Goal: Transaction & Acquisition: Purchase product/service

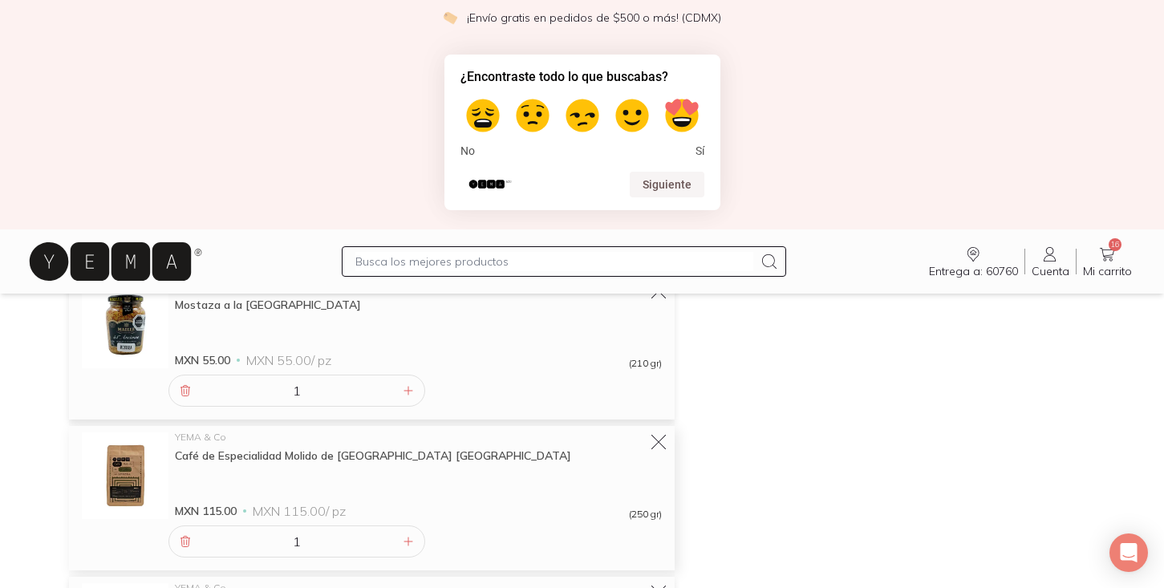
scroll to position [1156, 0]
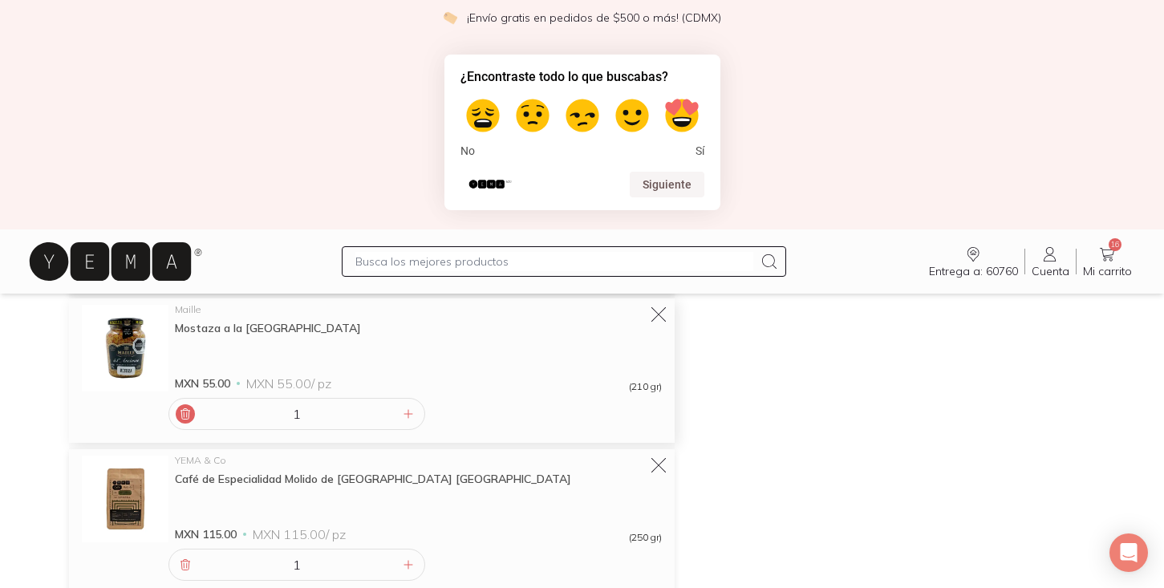
click at [185, 415] on icon at bounding box center [185, 414] width 13 height 13
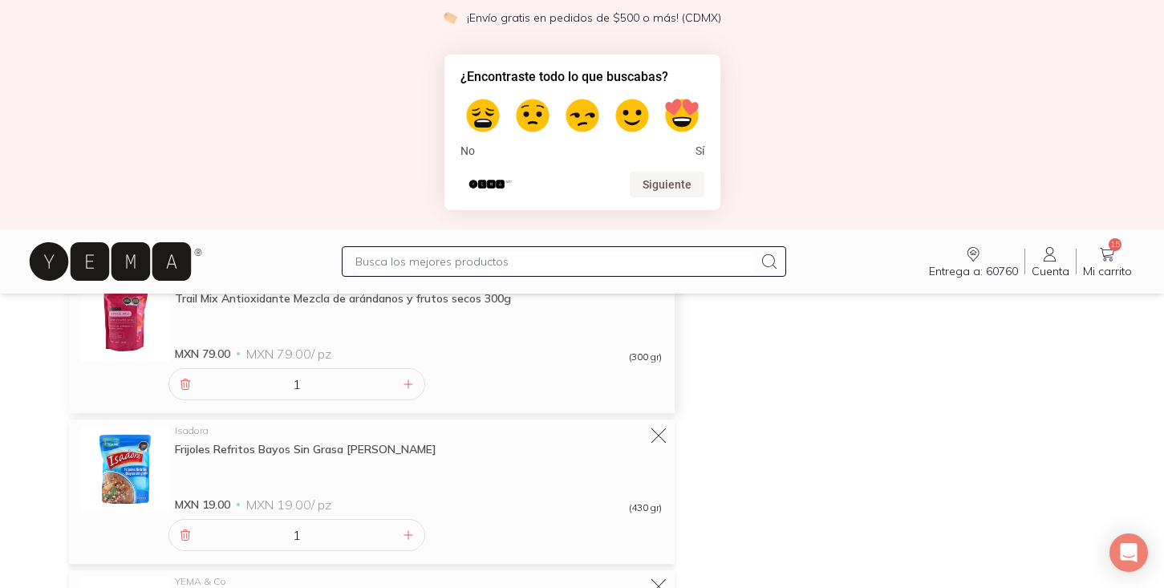
scroll to position [1790, 0]
click at [184, 532] on icon at bounding box center [185, 533] width 9 height 10
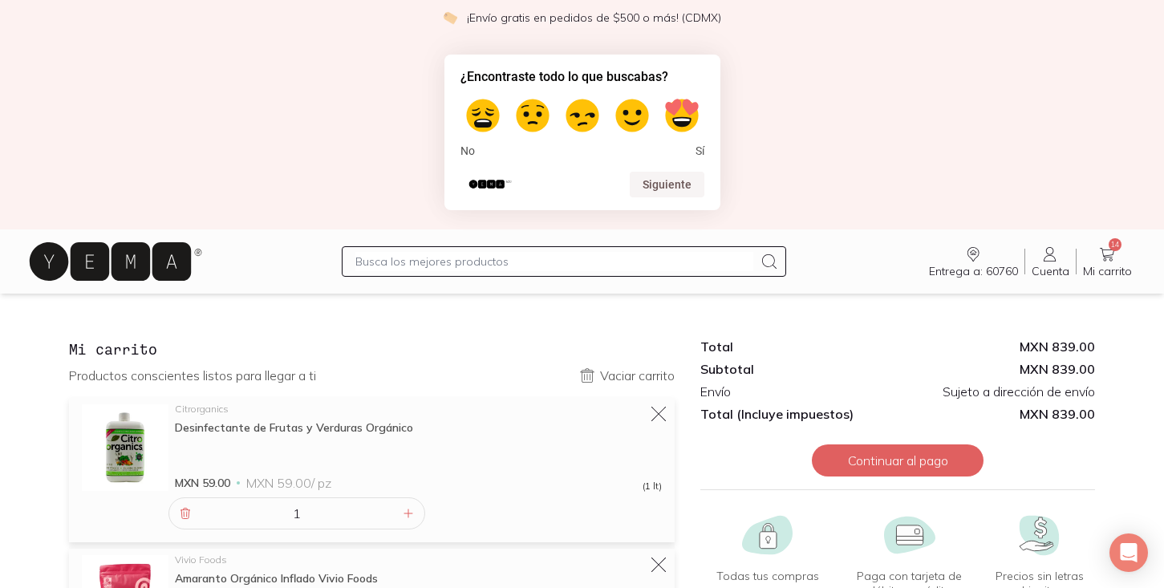
scroll to position [0, 0]
click at [144, 274] on icon at bounding box center [110, 261] width 161 height 39
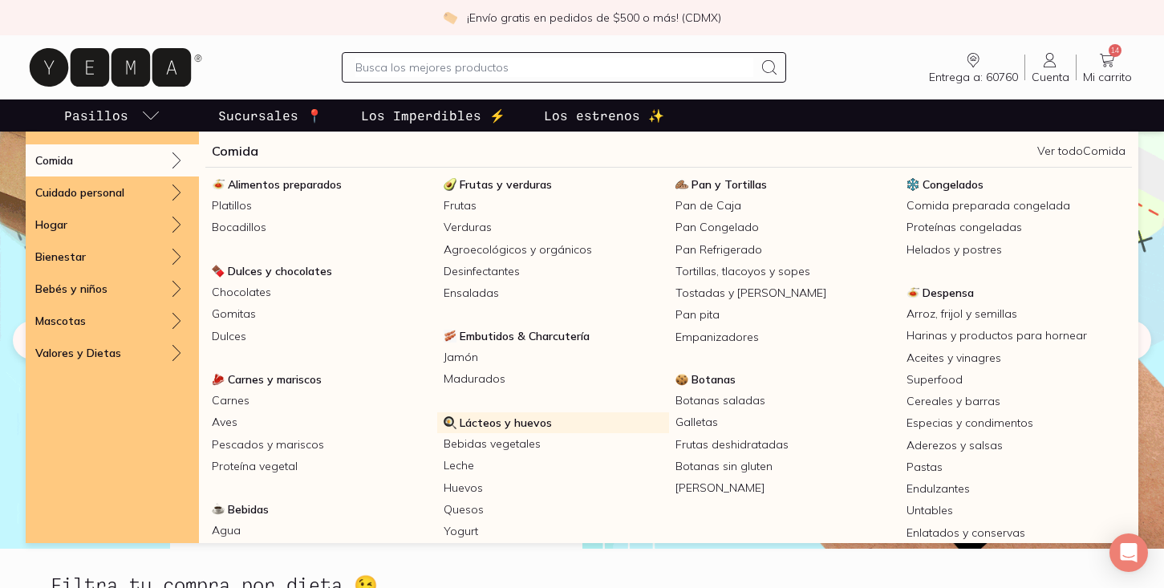
click at [487, 424] on span "Lácteos y huevos" at bounding box center [506, 423] width 92 height 14
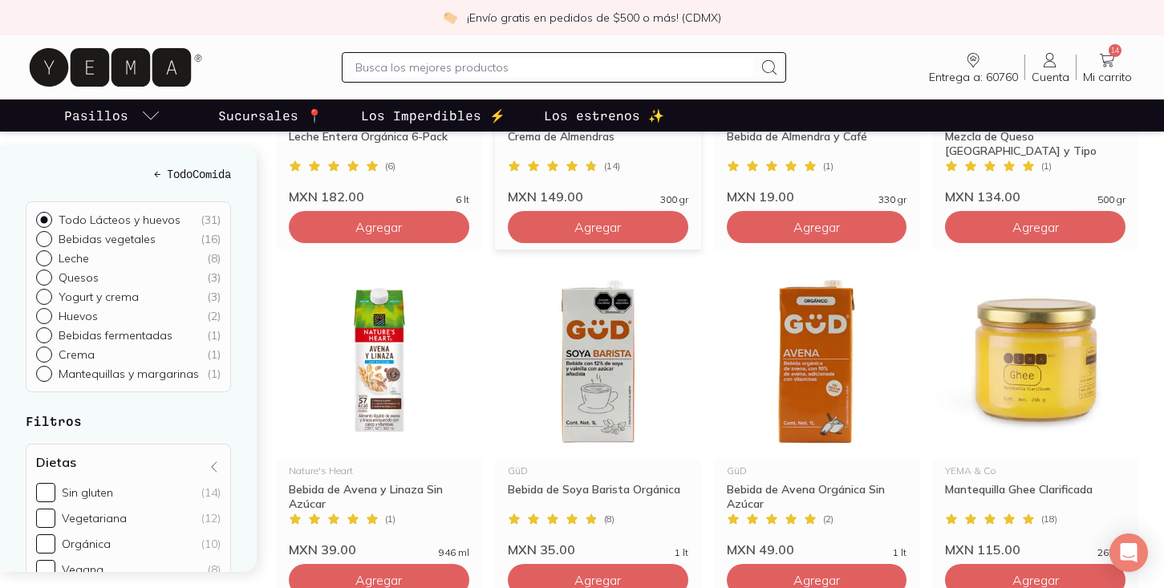
scroll to position [1530, 0]
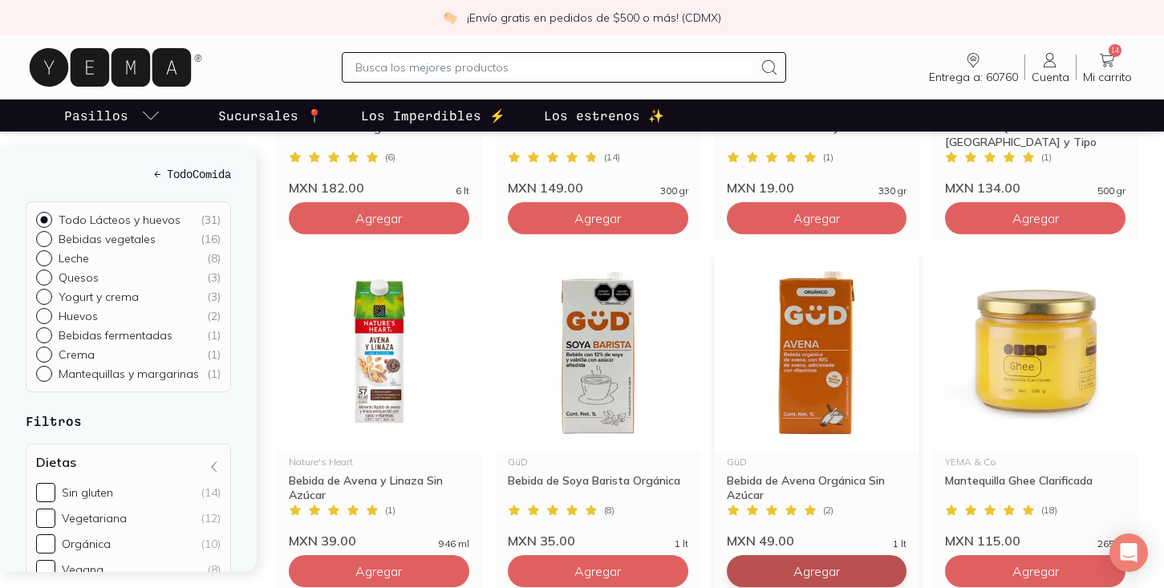
click at [811, 563] on span "Agregar" at bounding box center [817, 571] width 47 height 16
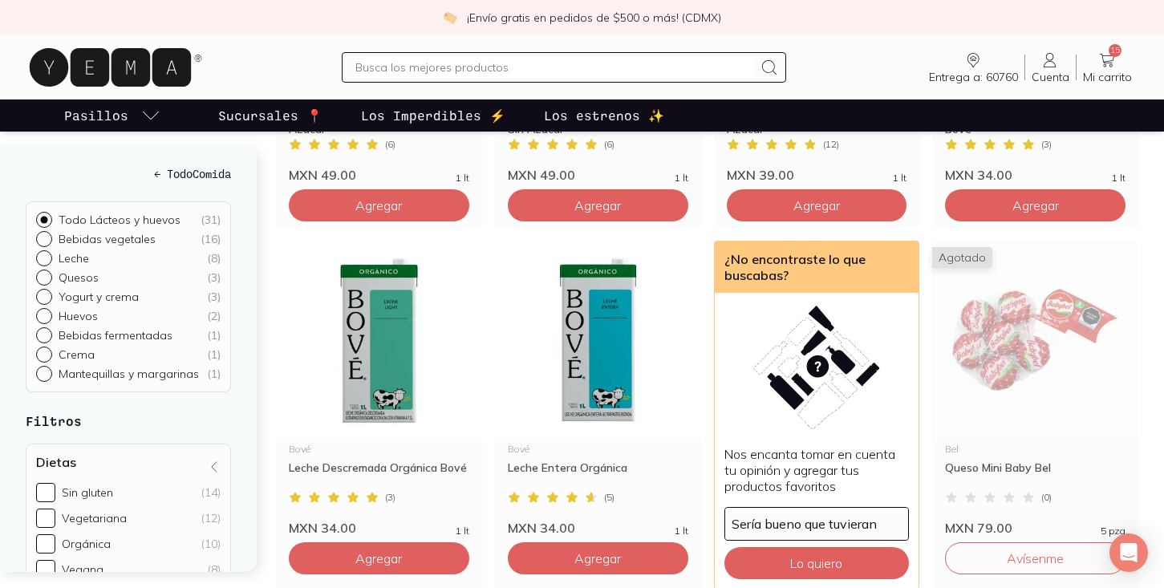
scroll to position [2252, 0]
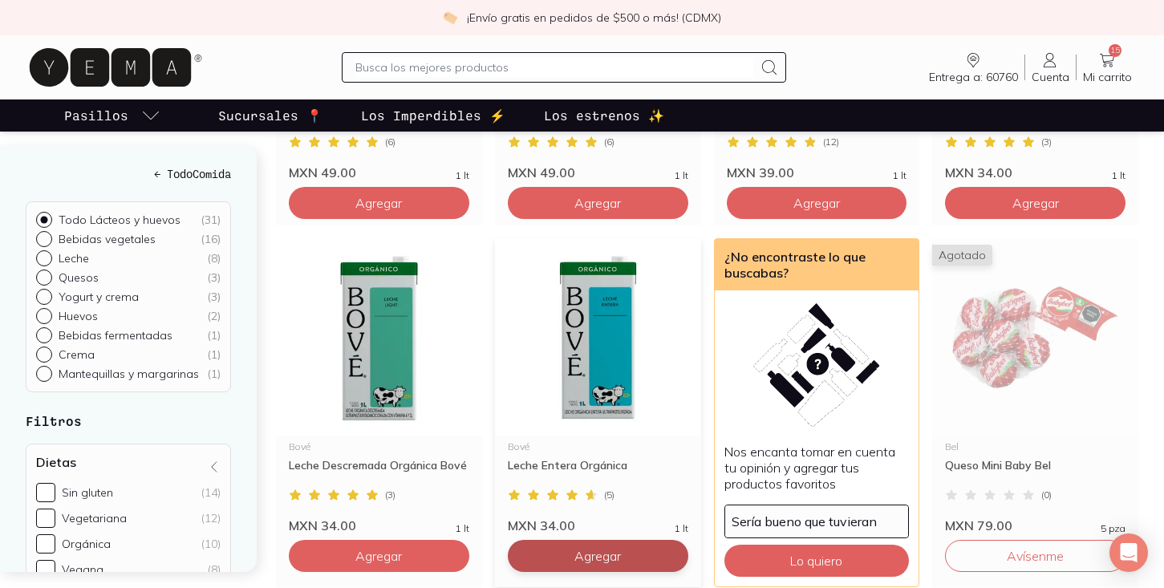
click at [639, 543] on button "Agregar" at bounding box center [598, 556] width 181 height 32
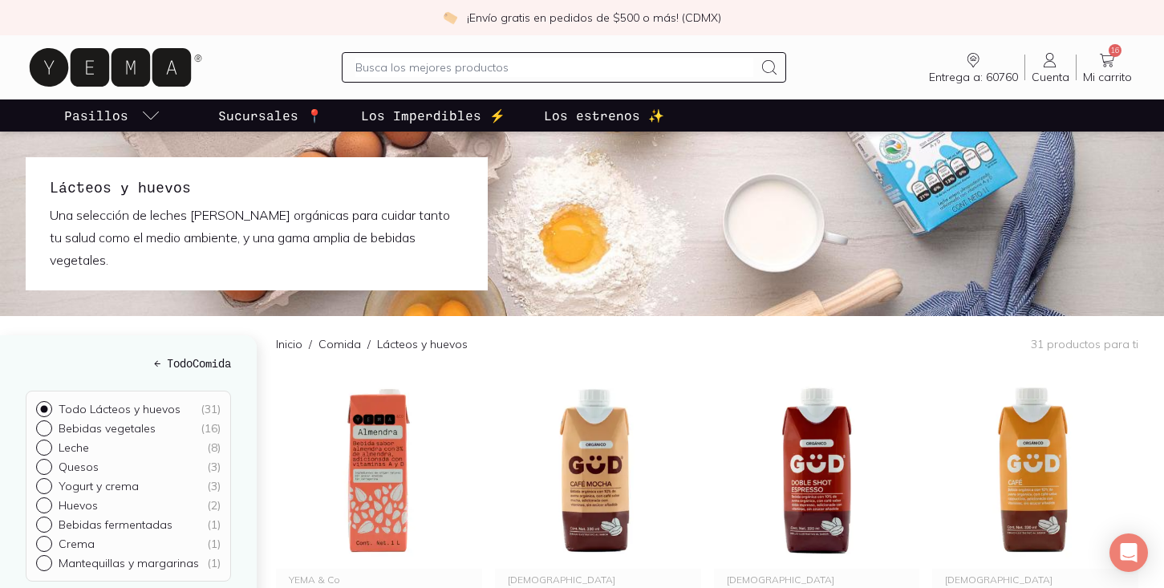
scroll to position [0, 0]
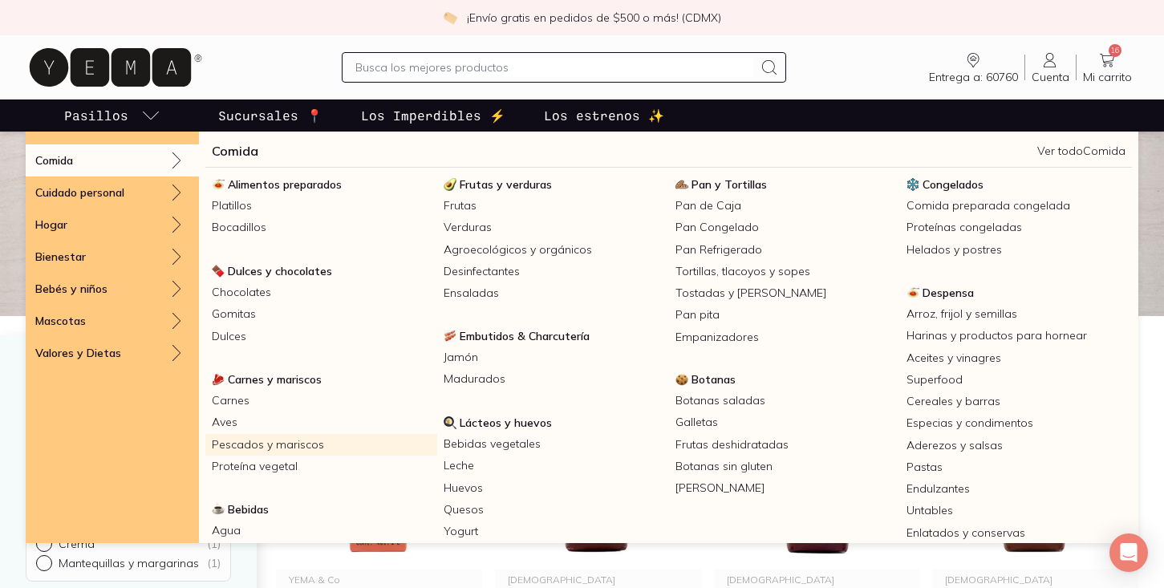
click at [292, 439] on link "Pescados y mariscos" at bounding box center [321, 445] width 232 height 22
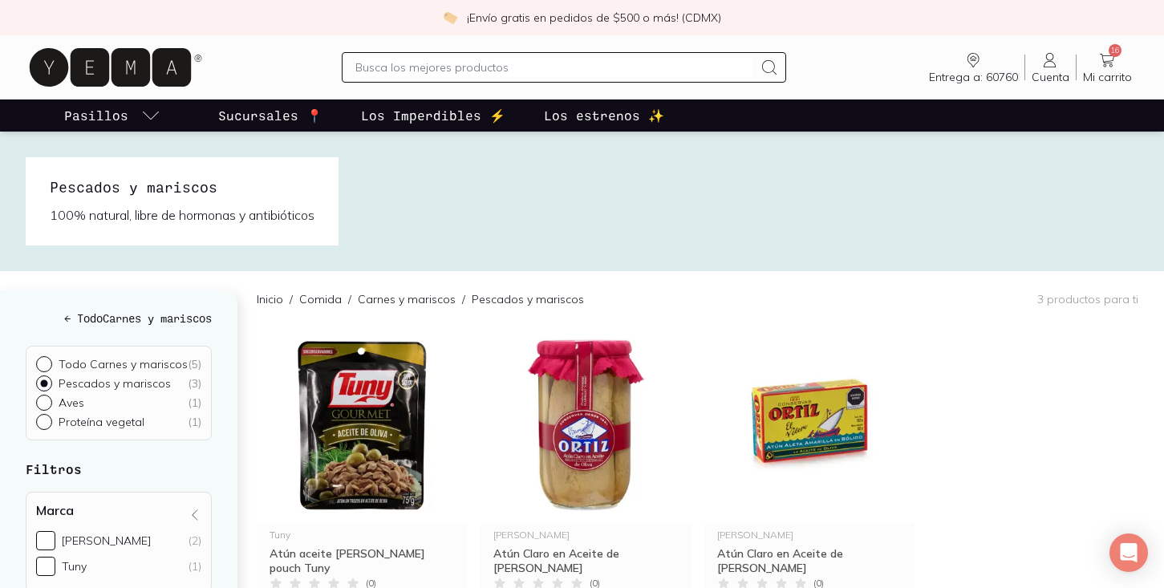
click at [541, 124] on link "Los estrenos ✨" at bounding box center [604, 116] width 127 height 32
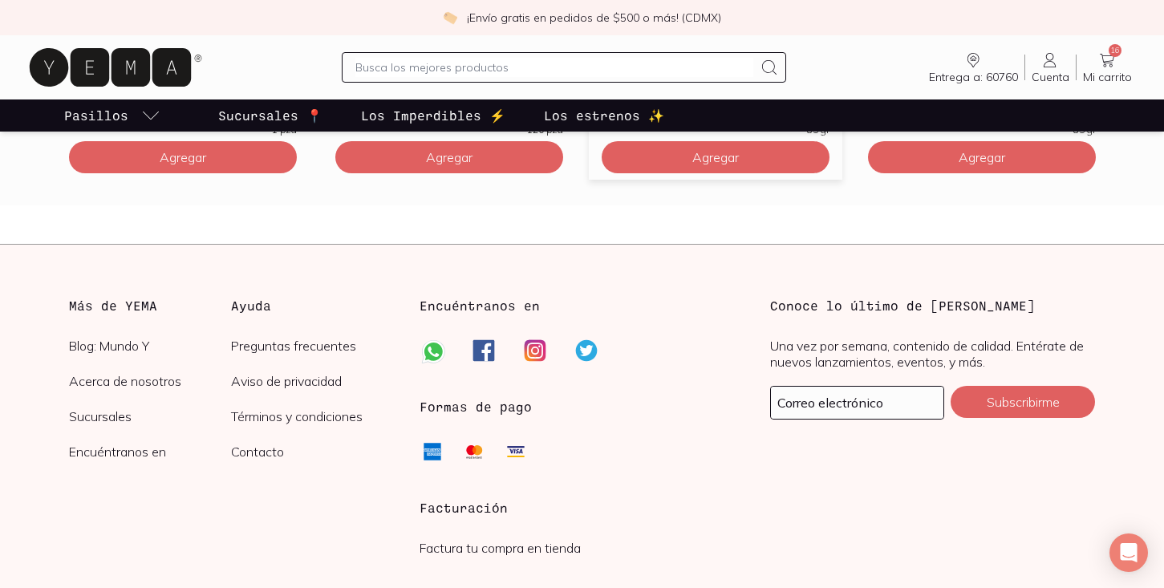
scroll to position [4657, 0]
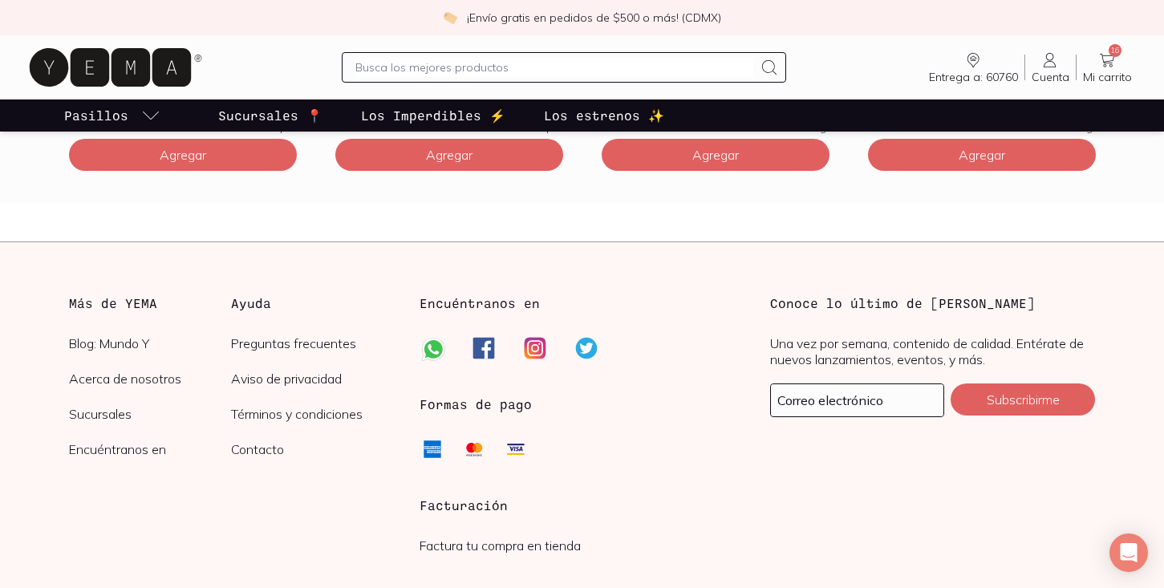
click at [131, 116] on link "Pasillos" at bounding box center [112, 116] width 103 height 32
click at [131, 117] on link "Pasillos" at bounding box center [112, 116] width 103 height 32
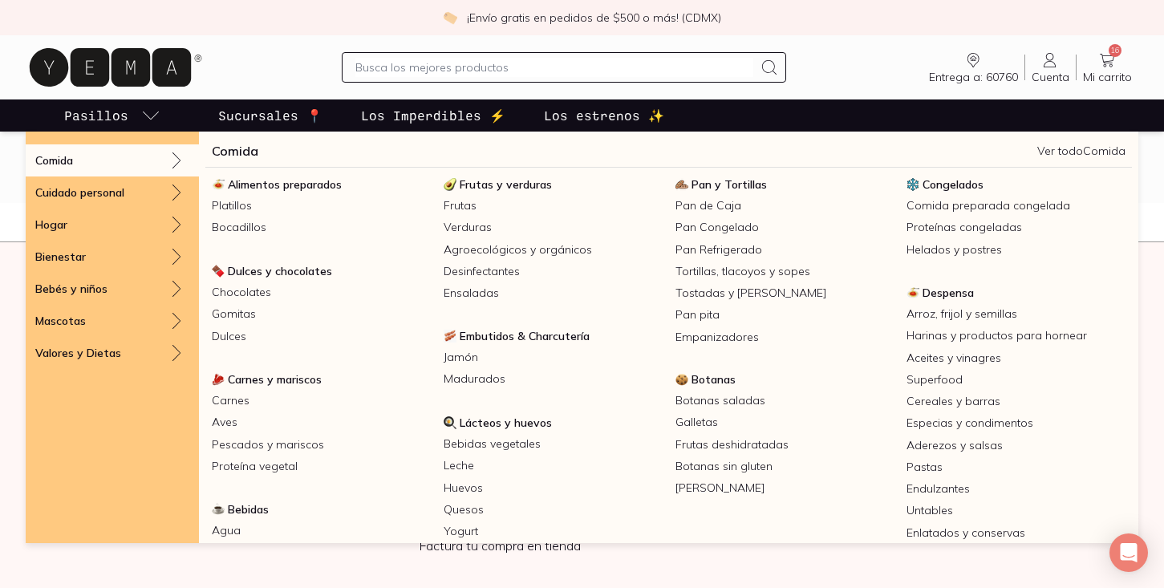
click at [1064, 148] on link "Ver todo Comida" at bounding box center [1082, 151] width 88 height 14
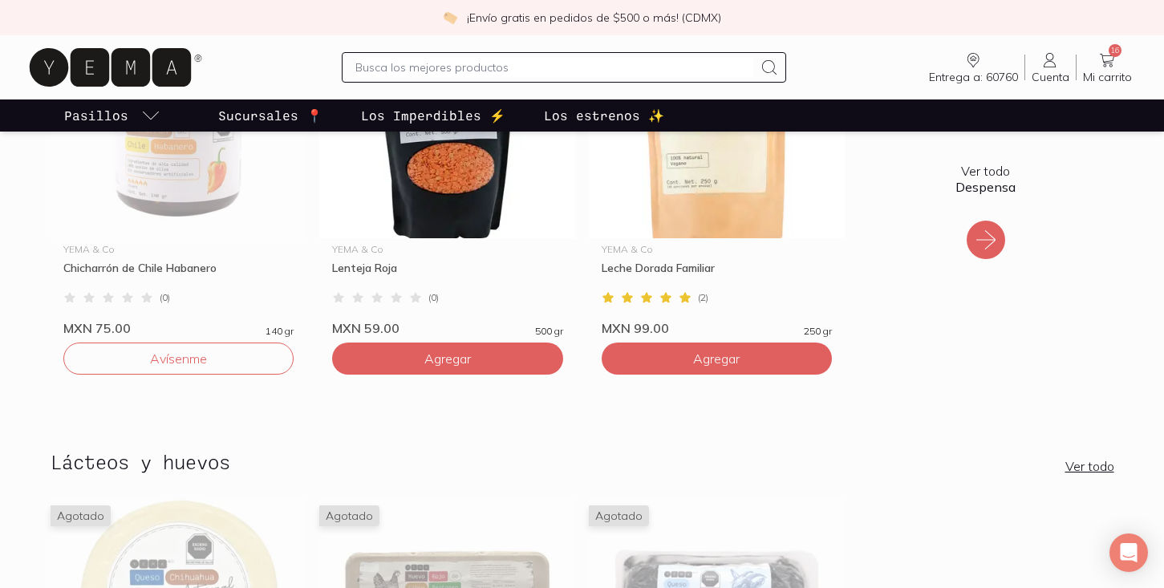
scroll to position [420, 0]
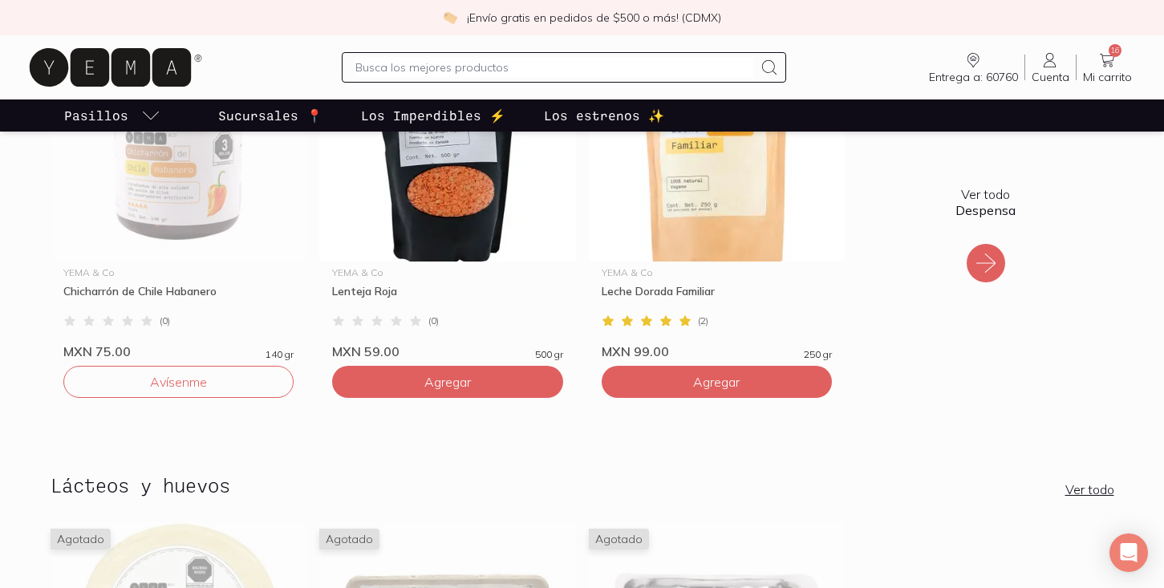
click at [989, 265] on icon at bounding box center [986, 263] width 26 height 26
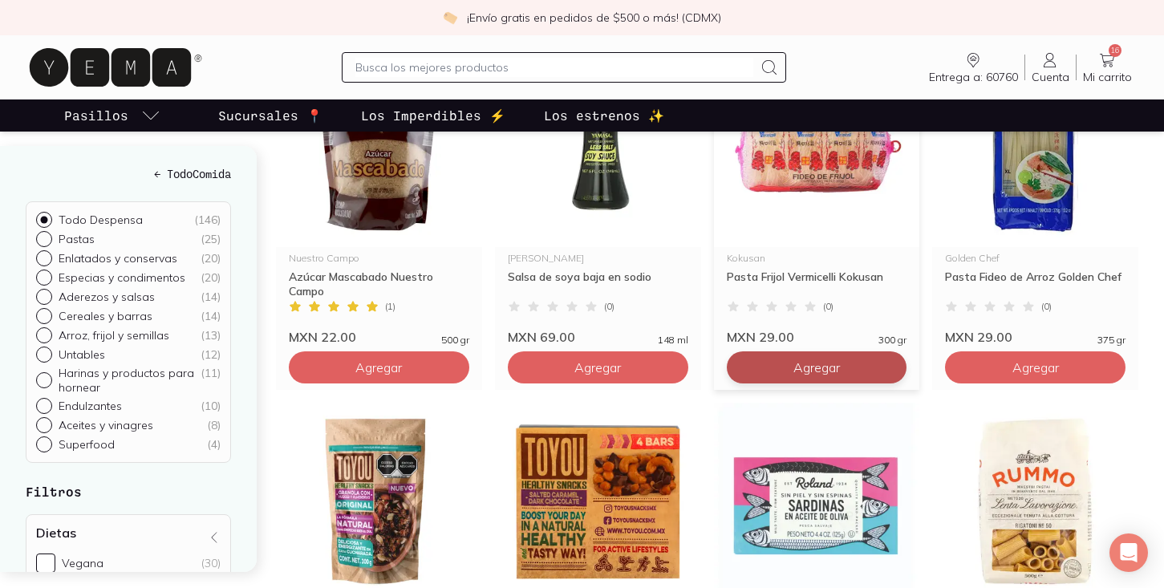
scroll to position [1009, 0]
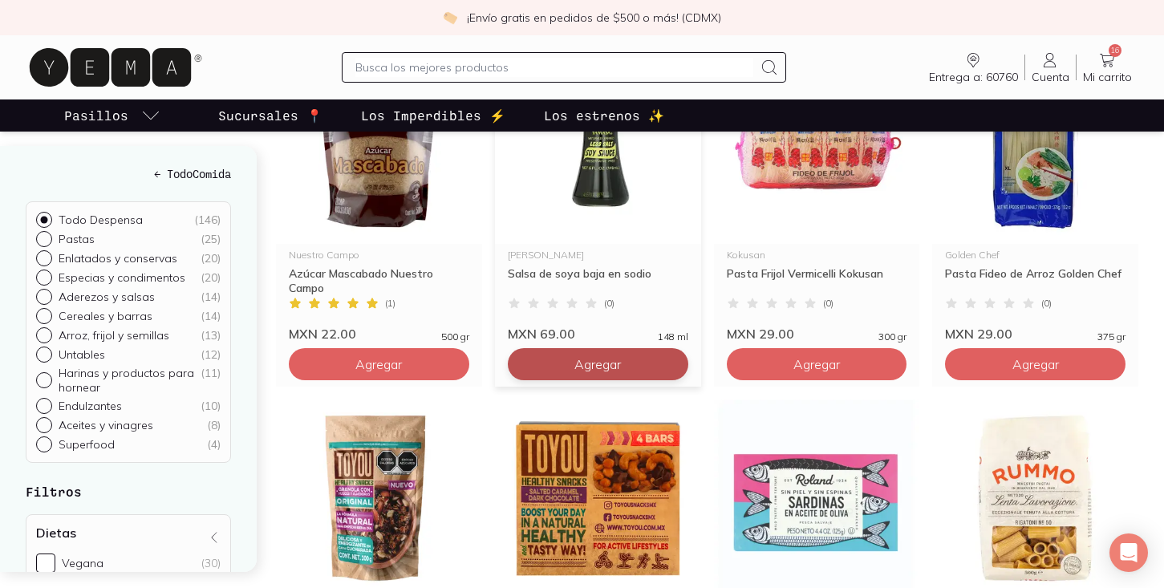
click at [607, 372] on span "Agregar" at bounding box center [598, 364] width 47 height 16
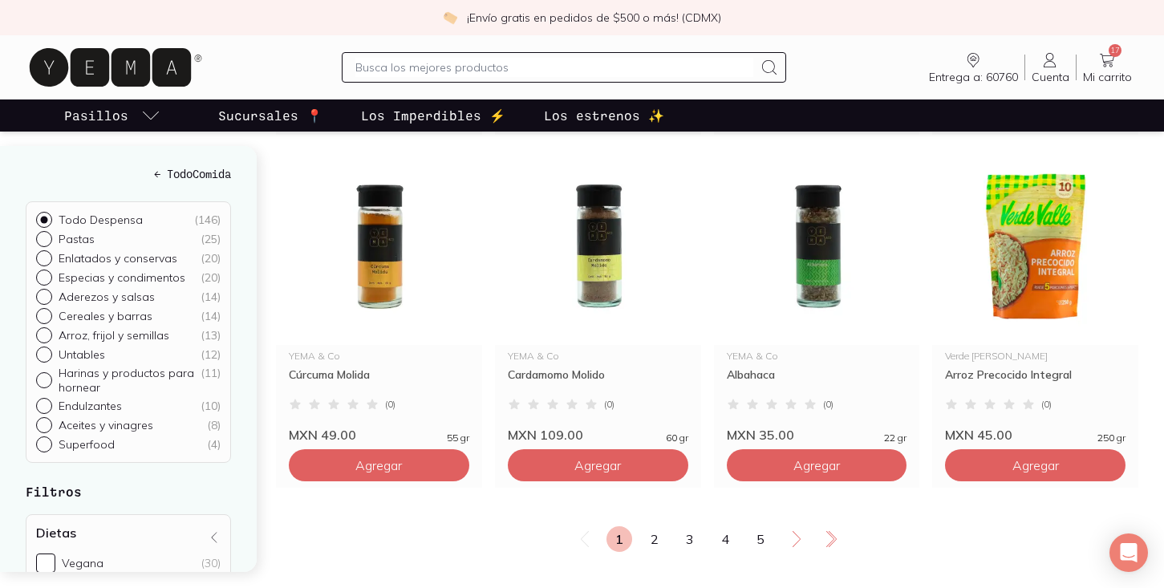
scroll to position [2711, 0]
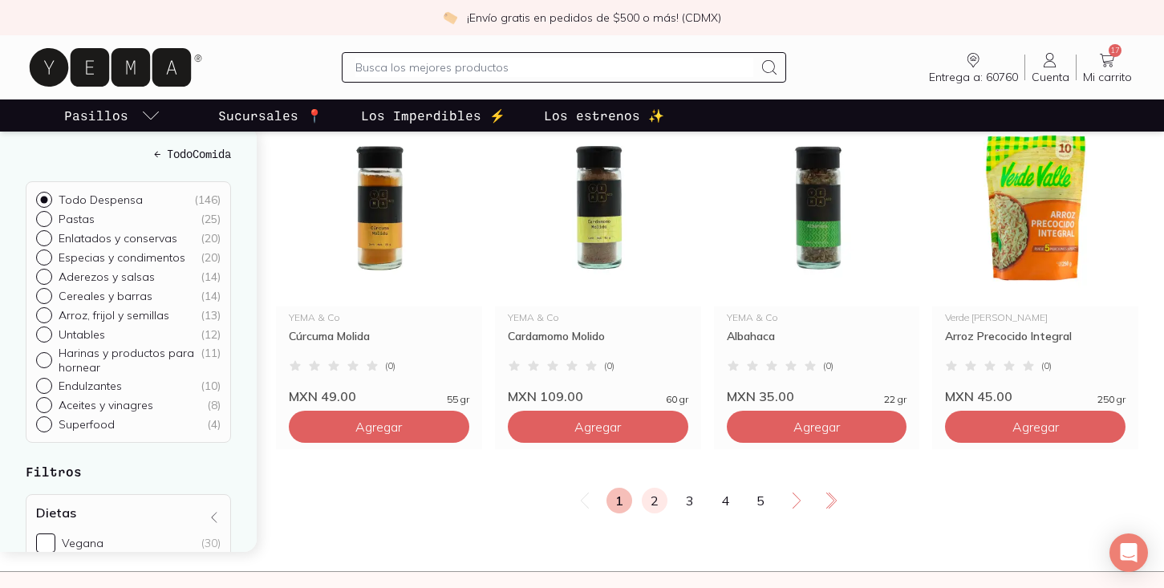
click at [660, 514] on link "2" at bounding box center [655, 501] width 26 height 26
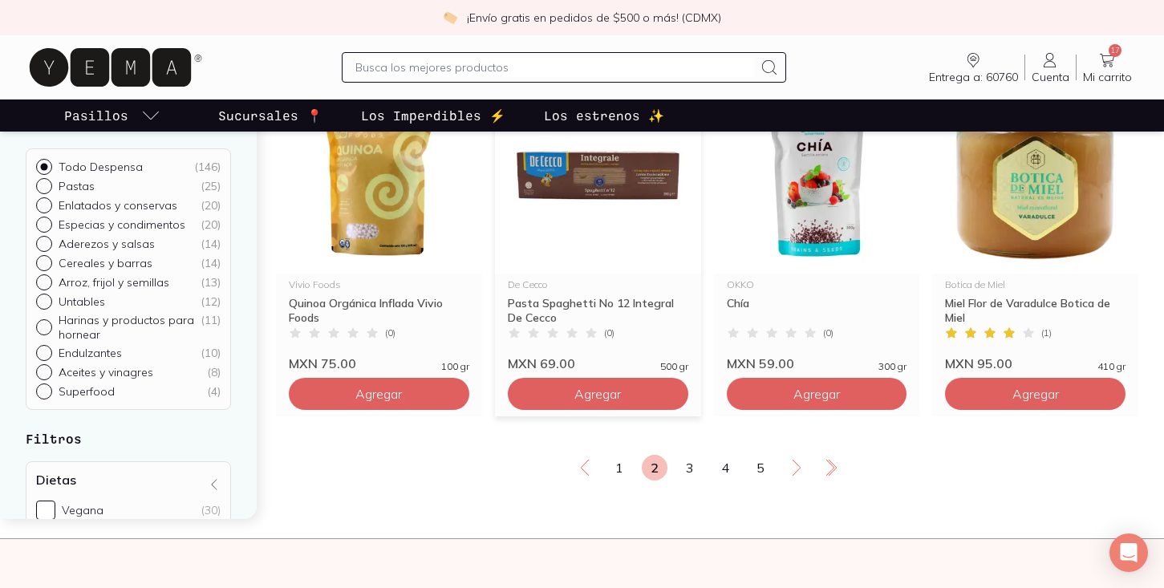
scroll to position [2788, 0]
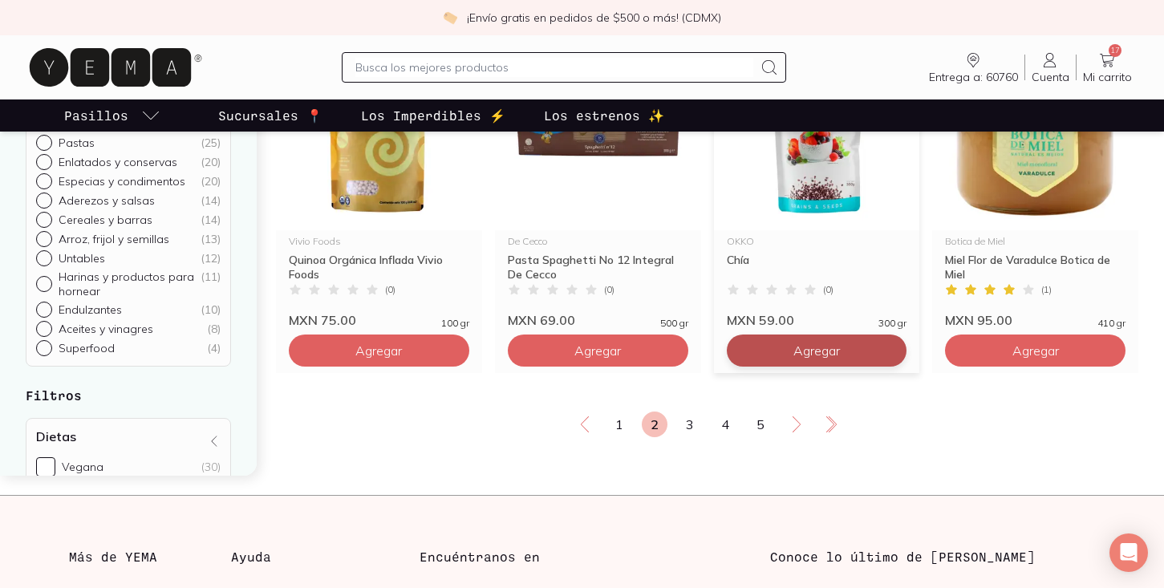
click at [779, 367] on button "Agregar" at bounding box center [817, 351] width 181 height 32
click at [689, 437] on link "3" at bounding box center [690, 425] width 26 height 26
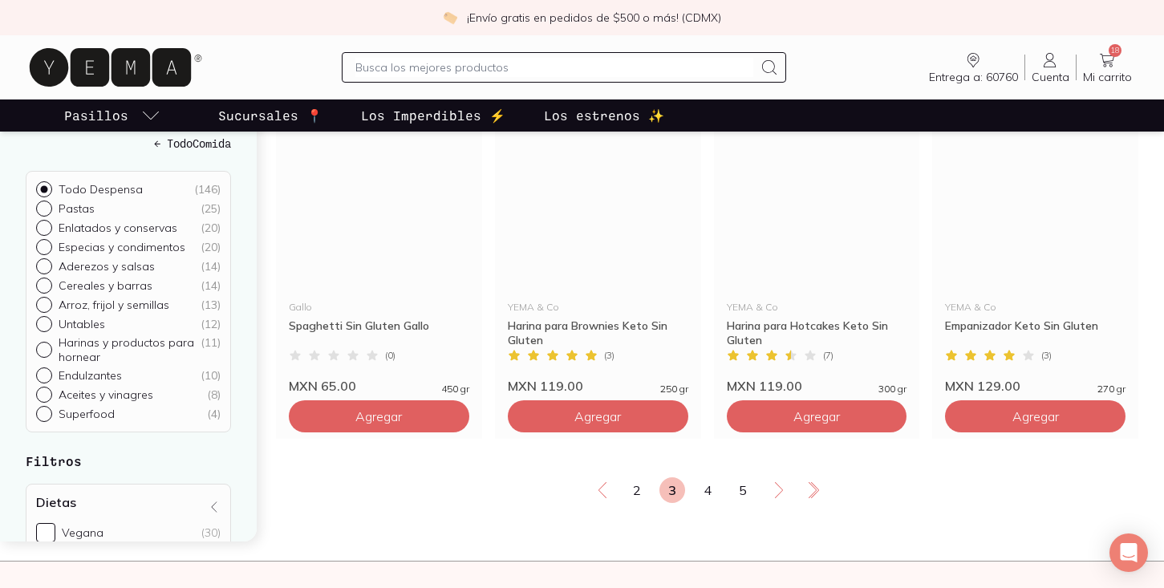
scroll to position [2725, 0]
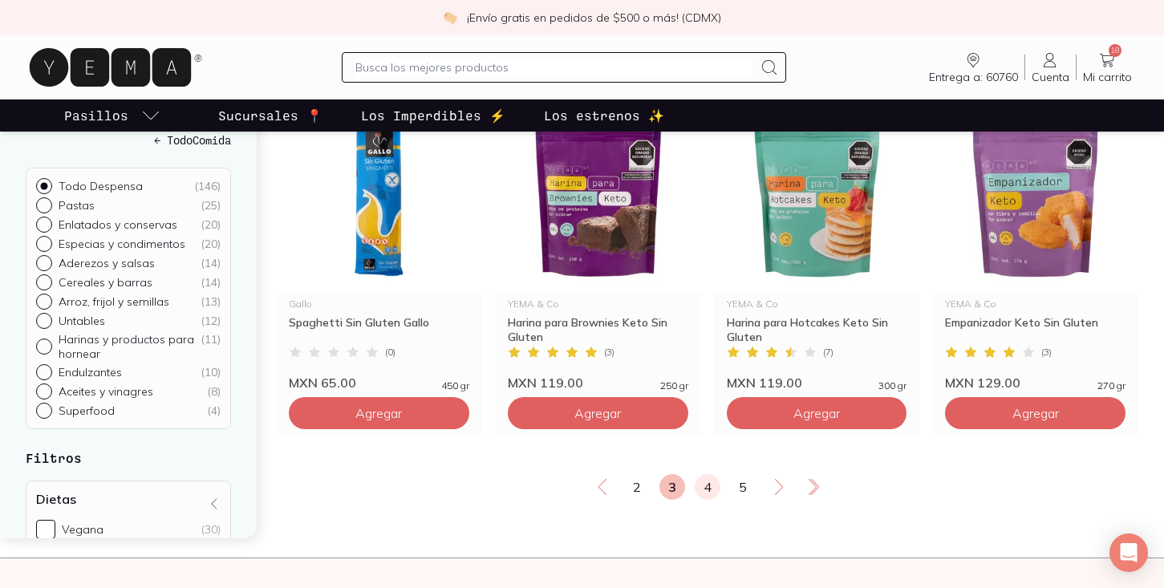
click at [706, 500] on link "4" at bounding box center [708, 487] width 26 height 26
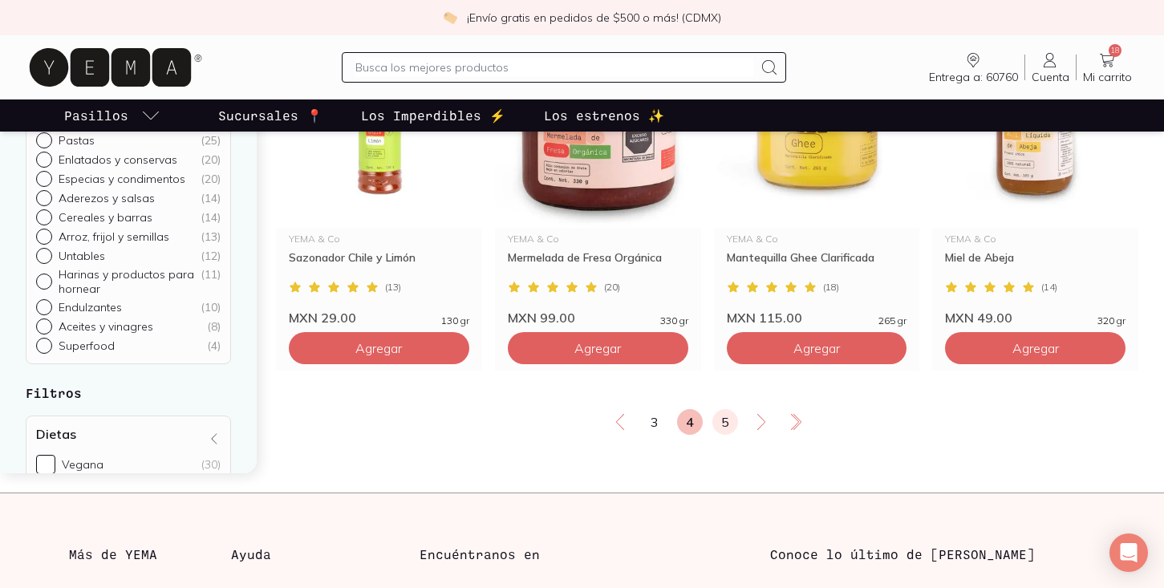
scroll to position [2801, 0]
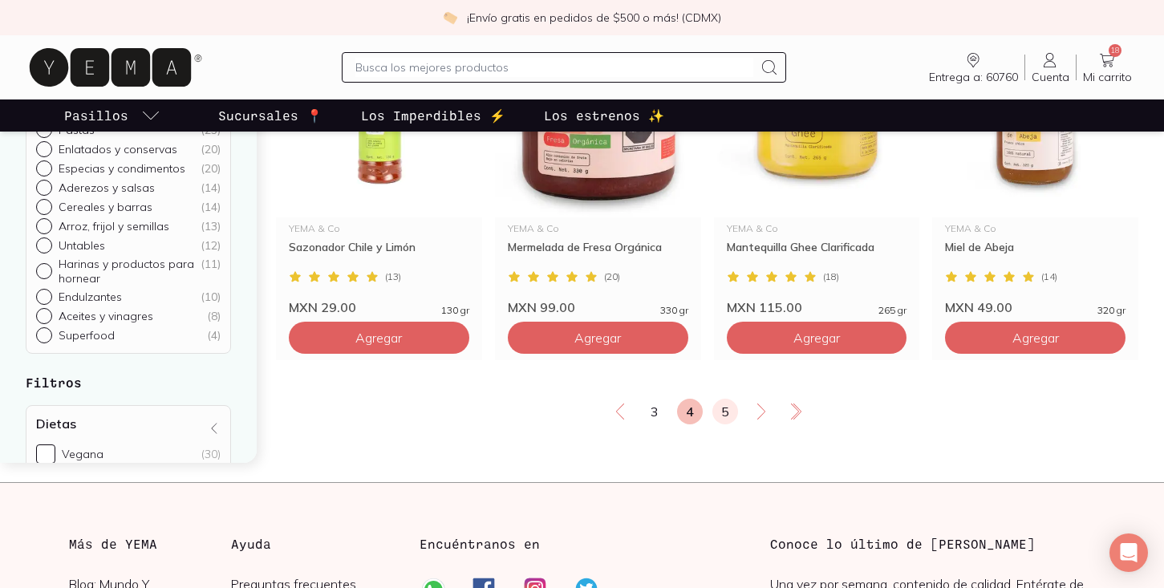
click at [729, 424] on link "5" at bounding box center [726, 412] width 26 height 26
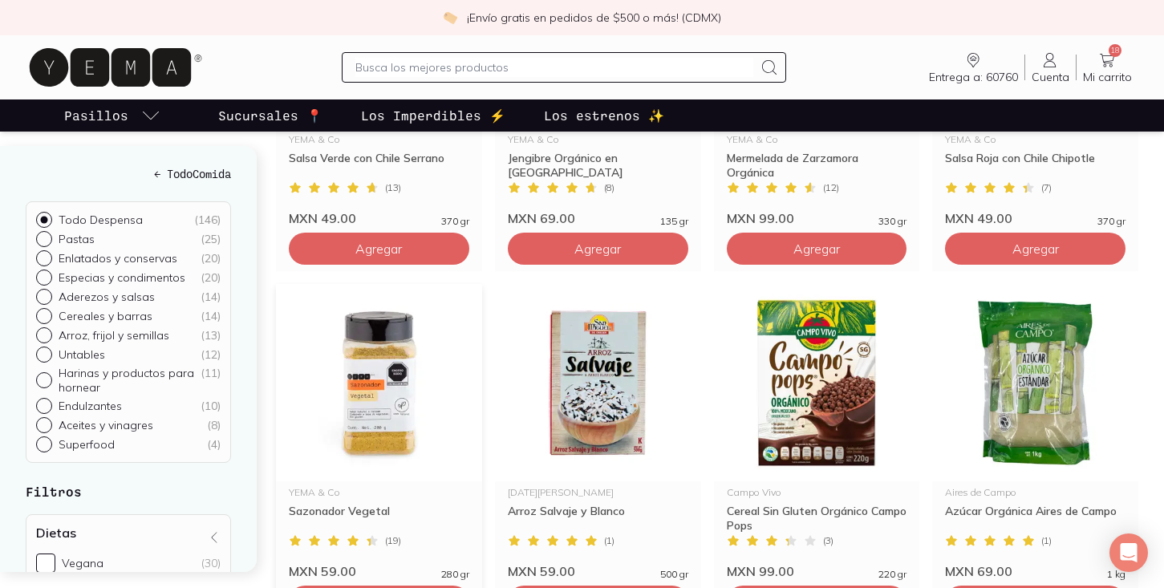
scroll to position [406, 0]
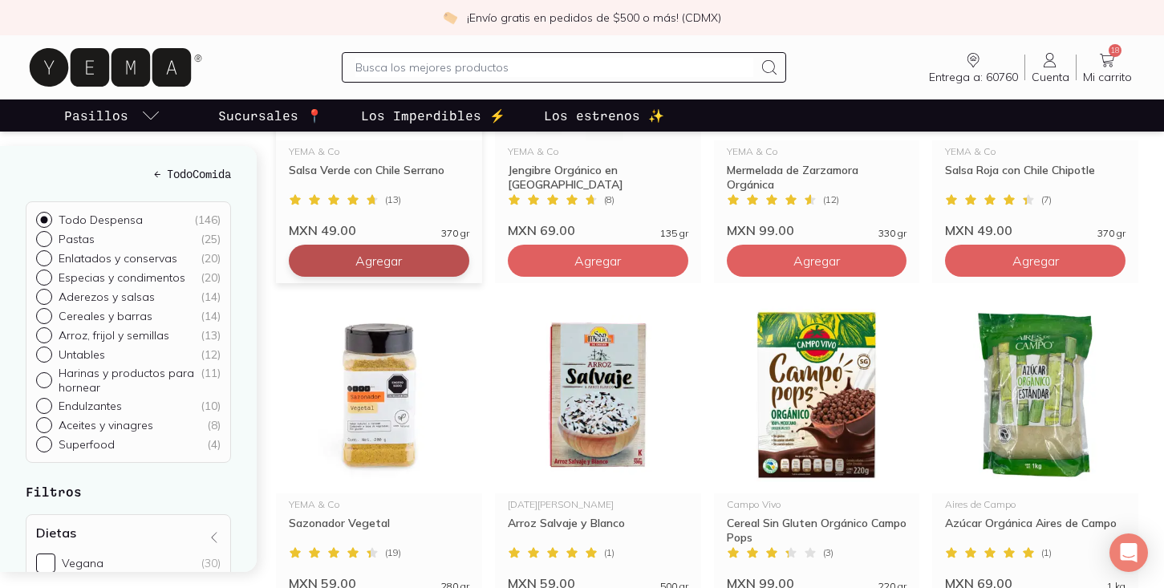
click at [413, 277] on button "Agregar" at bounding box center [379, 261] width 181 height 32
click at [487, 71] on input "text" at bounding box center [554, 67] width 399 height 19
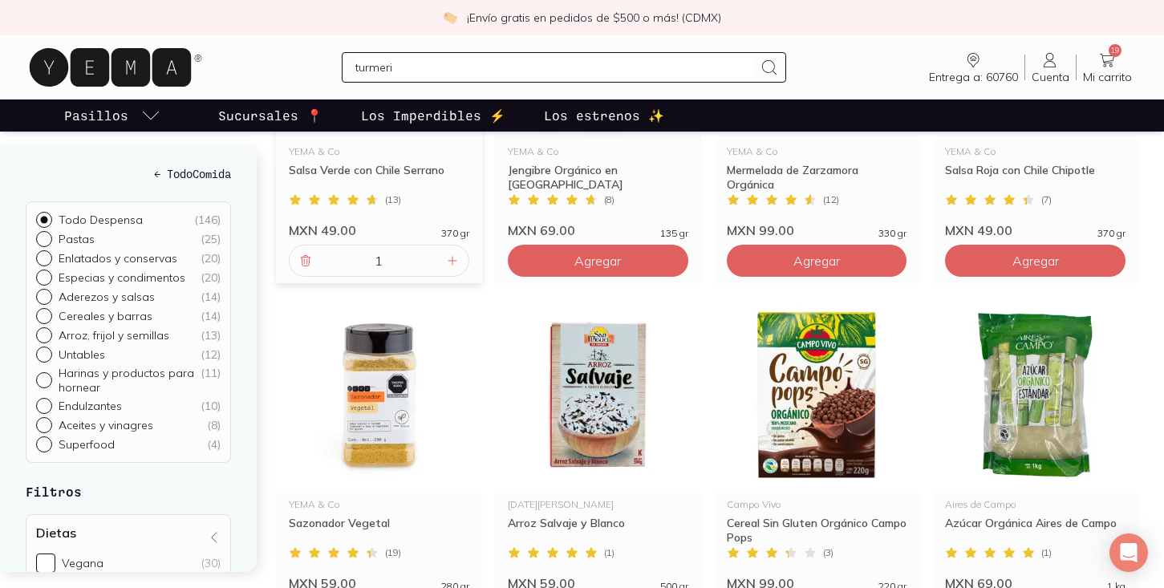
type input "turmeric"
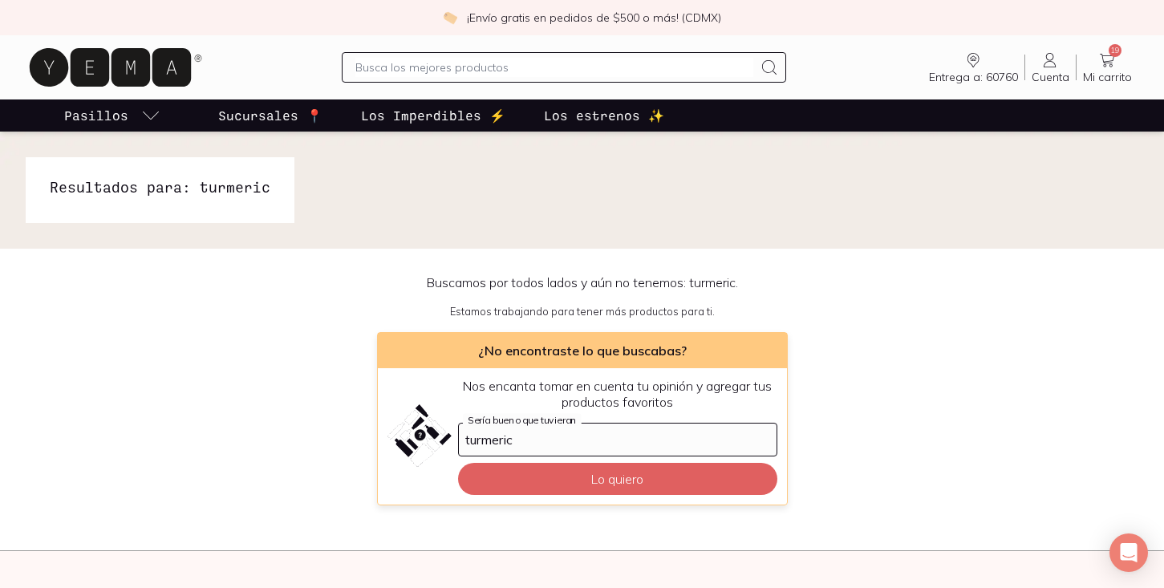
click at [435, 63] on input "text" at bounding box center [554, 67] width 399 height 19
type input "t"
type input "curcuma"
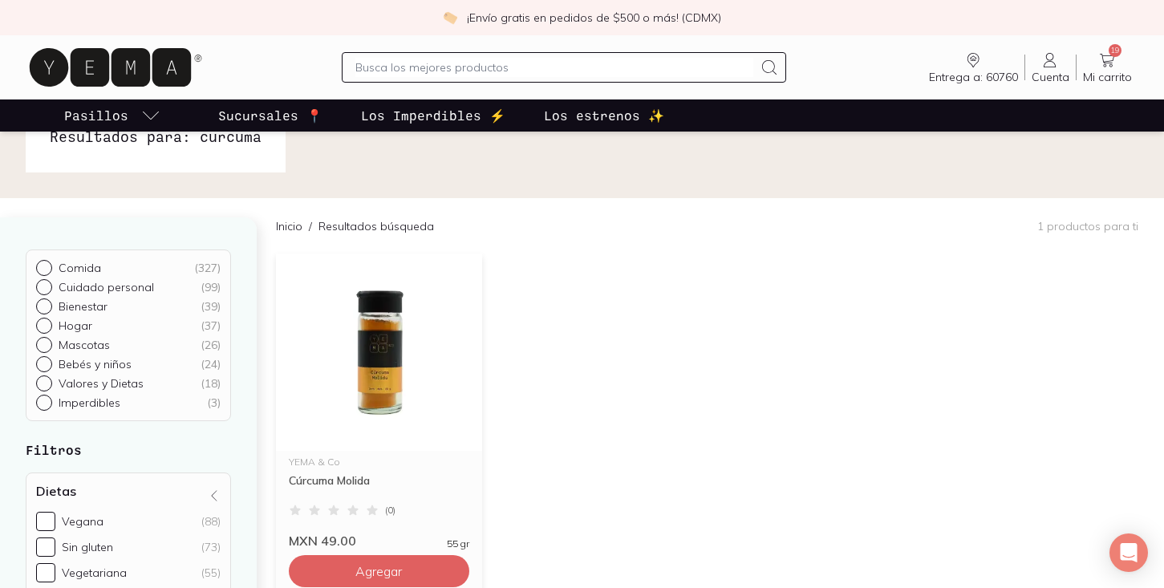
scroll to position [60, 0]
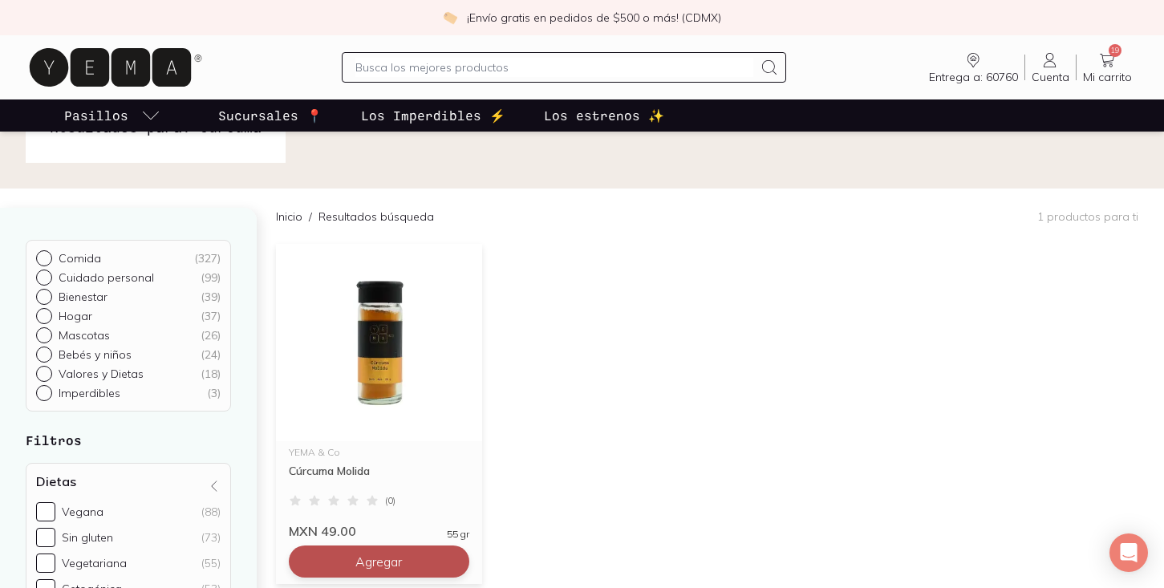
click at [373, 555] on span "Agregar" at bounding box center [378, 562] width 47 height 16
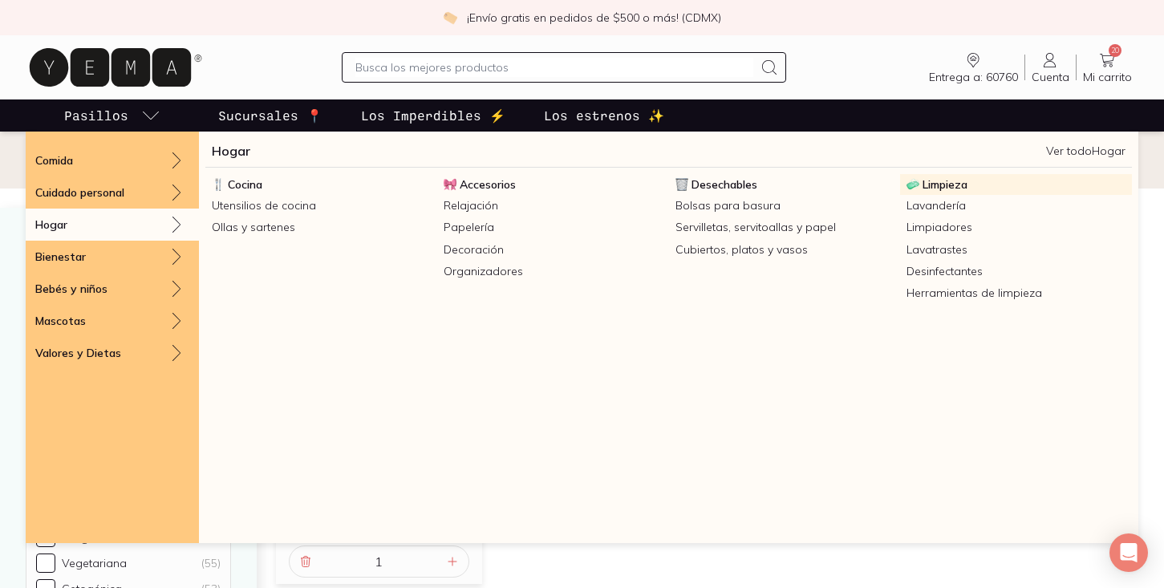
click at [936, 189] on span "Limpieza" at bounding box center [945, 184] width 45 height 14
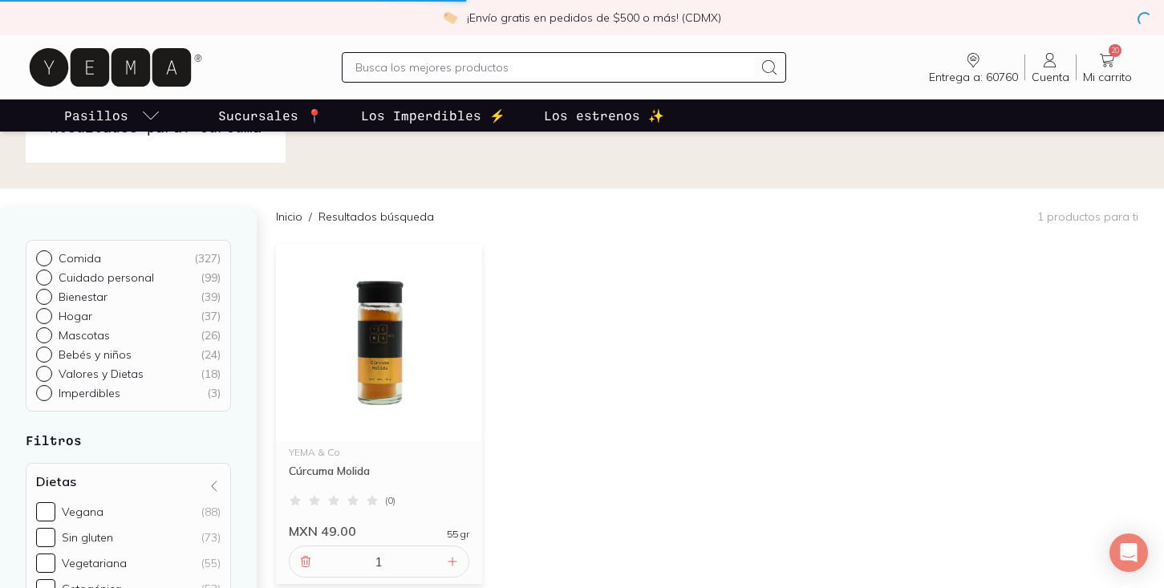
scroll to position [238, 0]
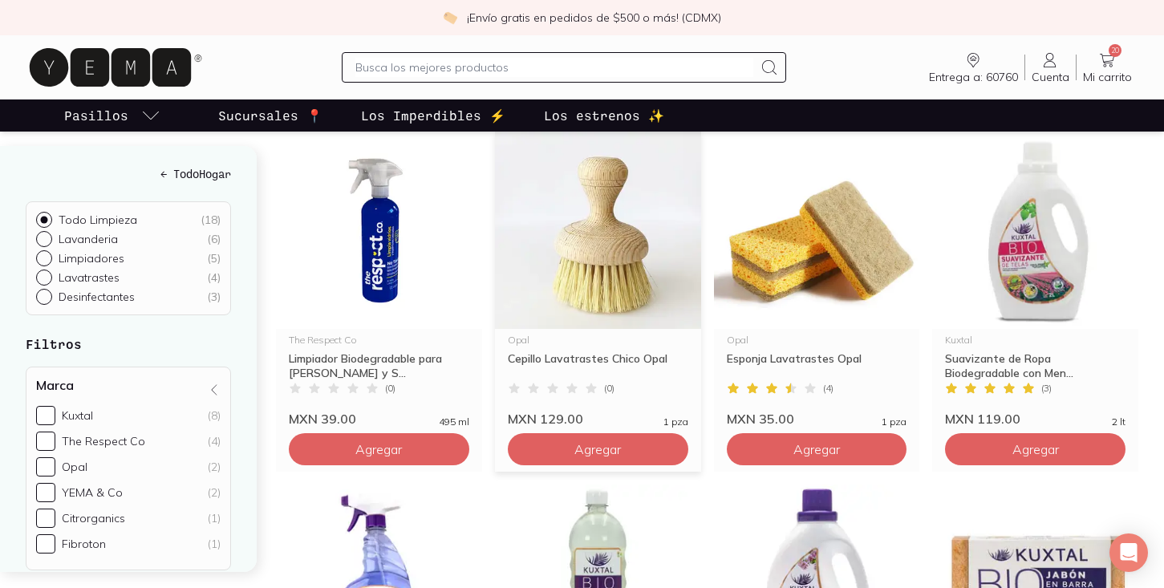
scroll to position [927, 0]
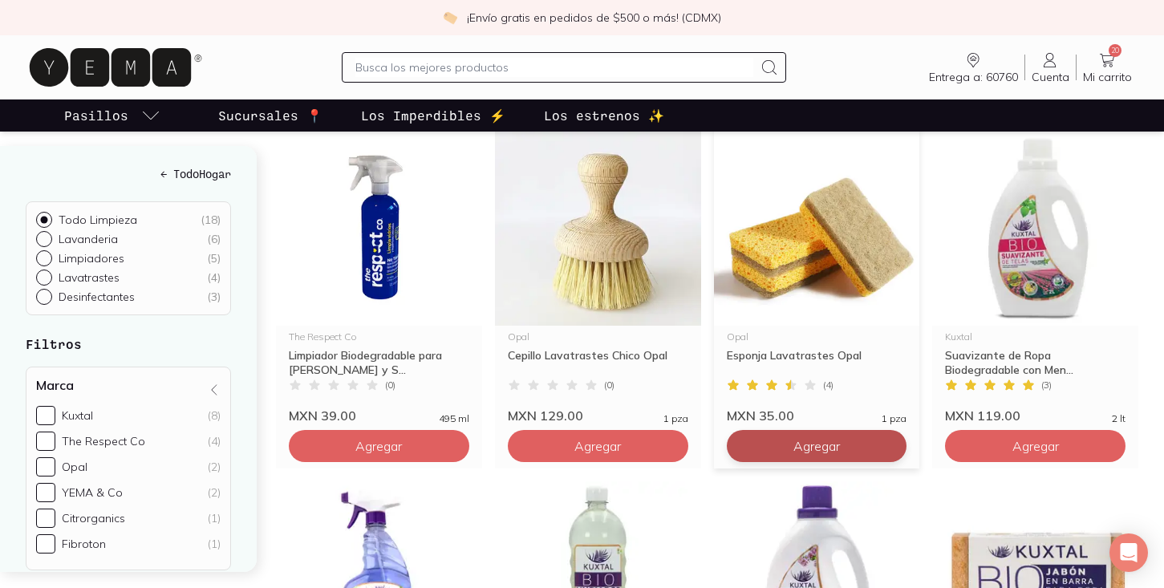
click at [802, 440] on span "Agregar" at bounding box center [817, 446] width 47 height 16
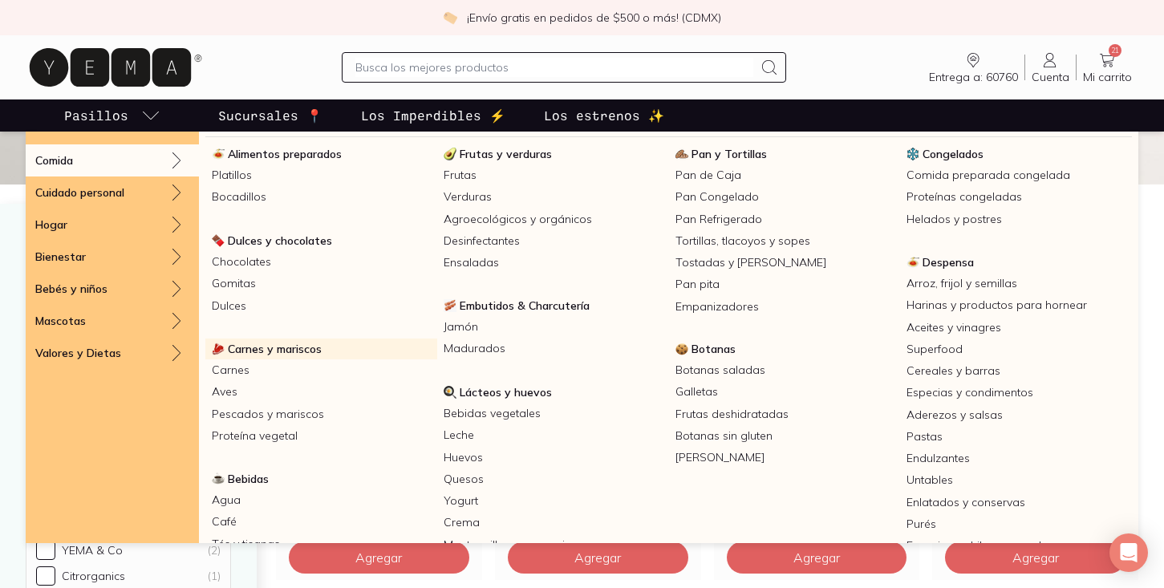
scroll to position [31, 0]
click at [306, 343] on span "Carnes y mariscos" at bounding box center [275, 348] width 94 height 14
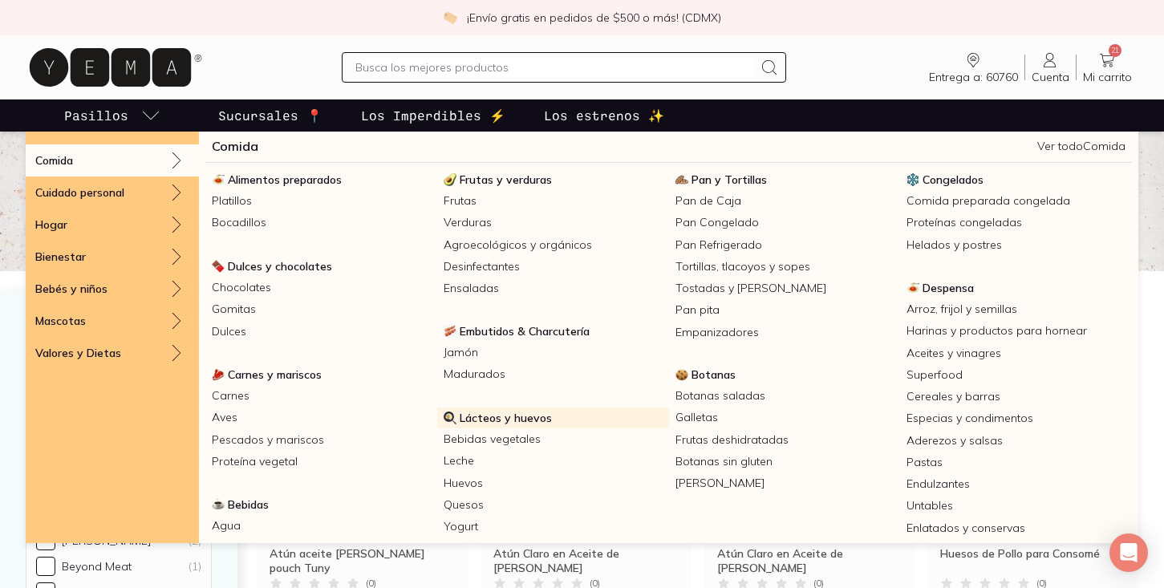
scroll to position [2, 0]
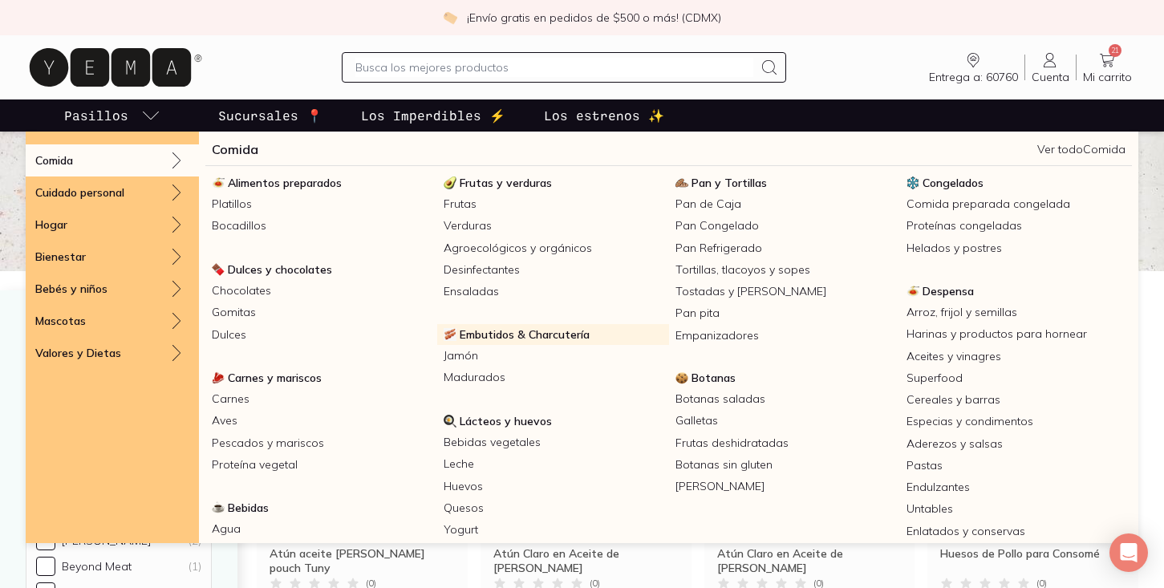
click at [506, 334] on span "Embutidos & Charcutería" at bounding box center [525, 334] width 130 height 14
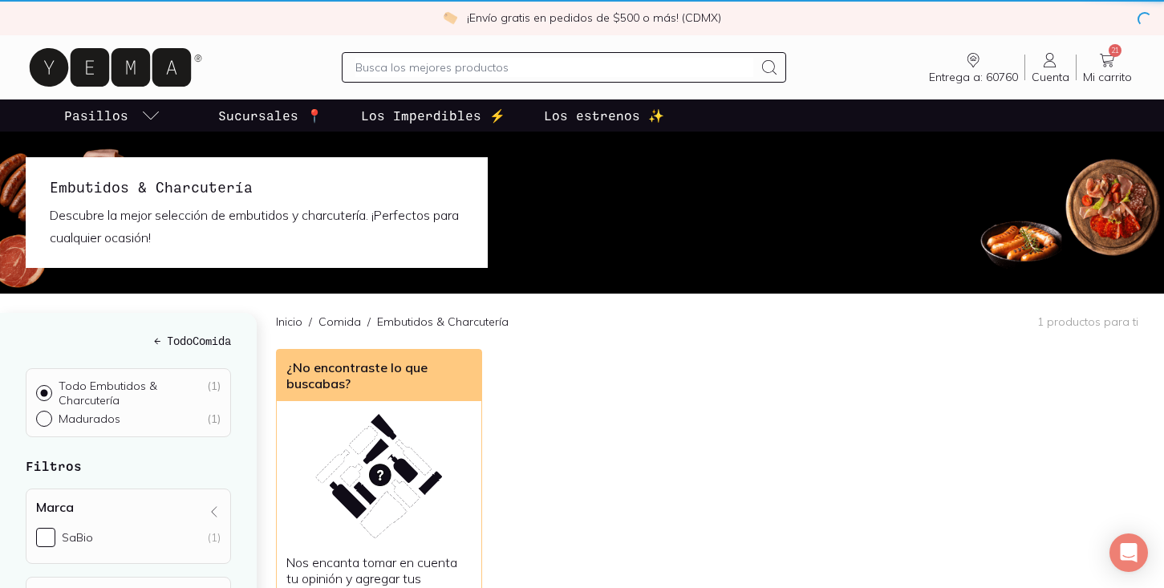
scroll to position [84, 0]
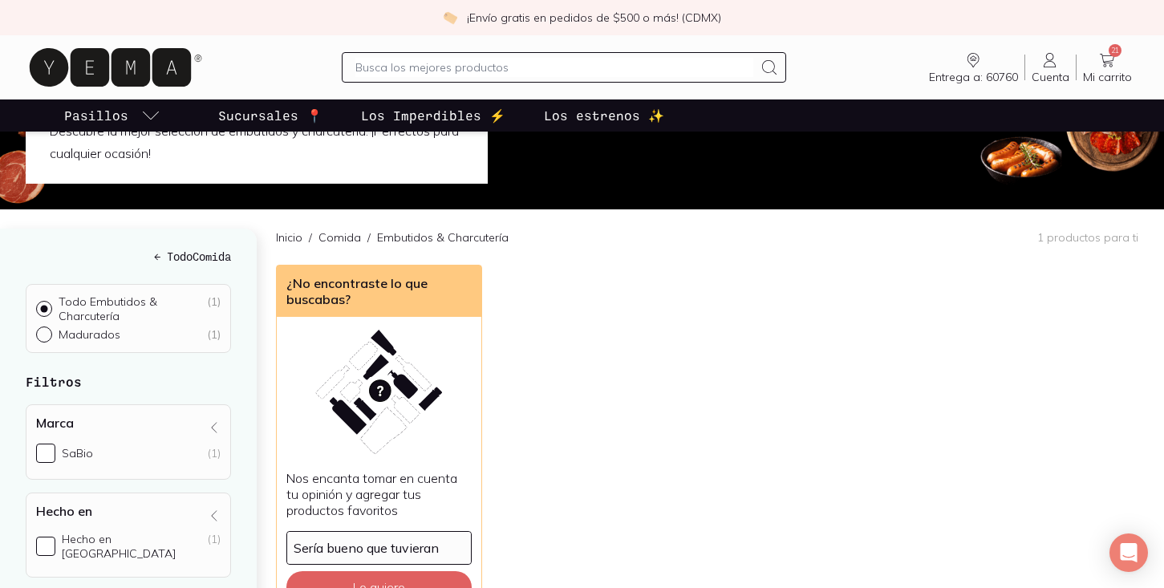
click at [1106, 73] on span "Mi carrito" at bounding box center [1107, 77] width 49 height 14
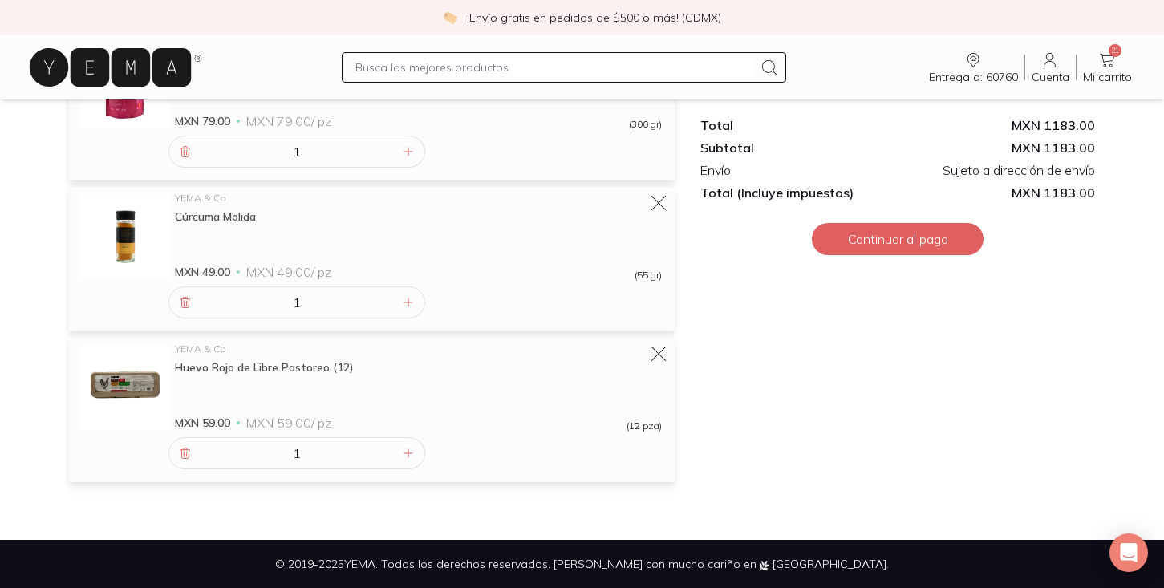
scroll to position [2732, 0]
click at [842, 236] on button "Continuar al pago" at bounding box center [898, 239] width 172 height 32
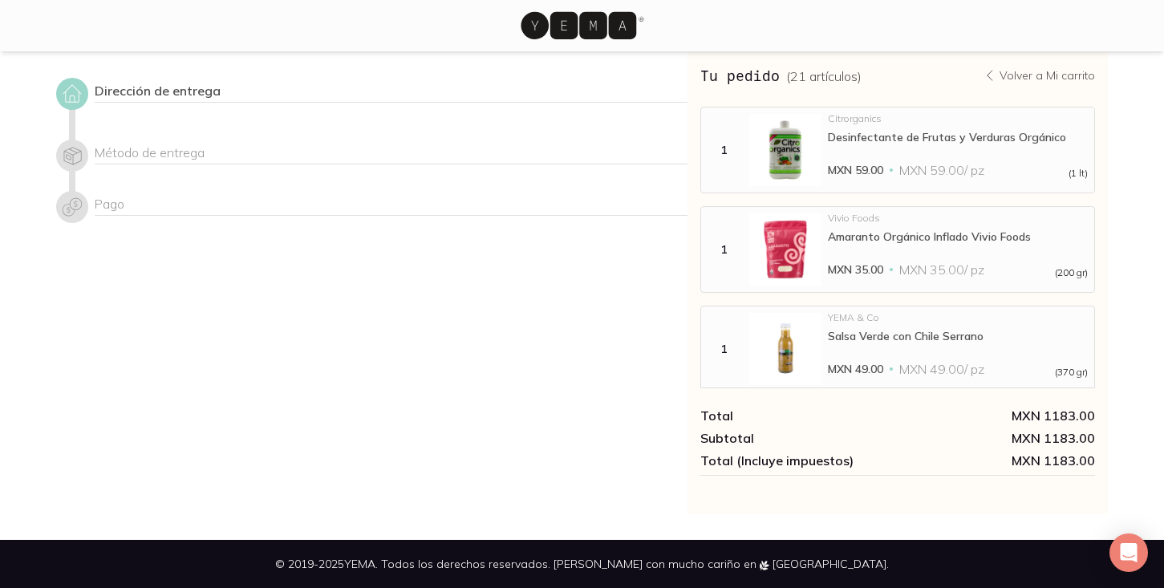
click at [1050, 88] on div "Tu pedido ( 21 artículos ) Volver a Mi carrito MXN 1183.00" at bounding box center [899, 73] width 396 height 43
click at [1057, 76] on p "Volver a Mi carrito" at bounding box center [1047, 75] width 95 height 14
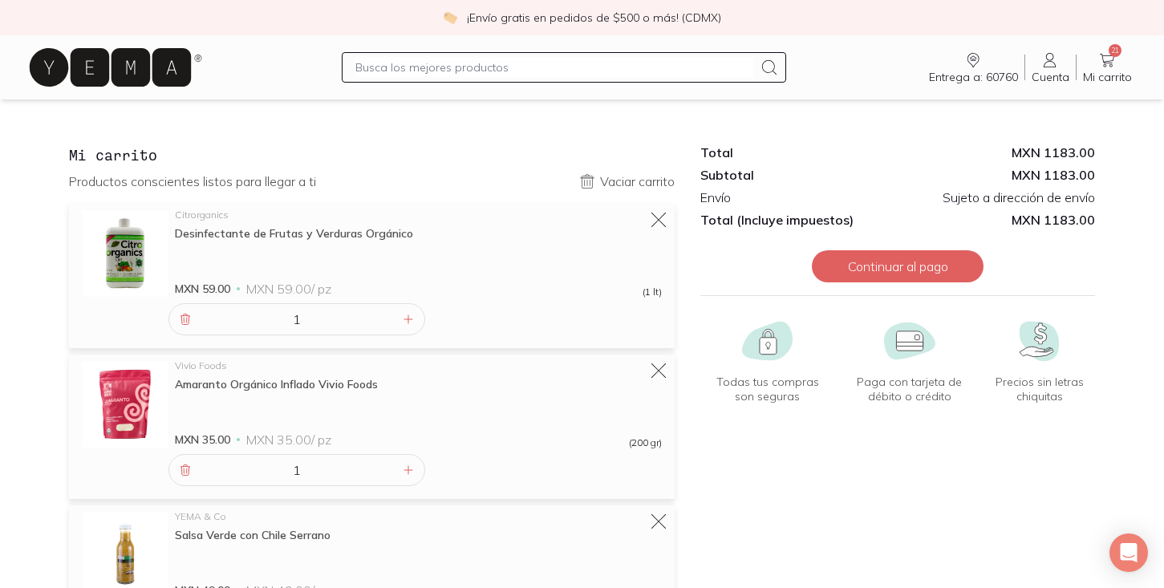
click at [591, 67] on input "text" at bounding box center [554, 67] width 399 height 19
click at [129, 59] on icon at bounding box center [110, 67] width 161 height 39
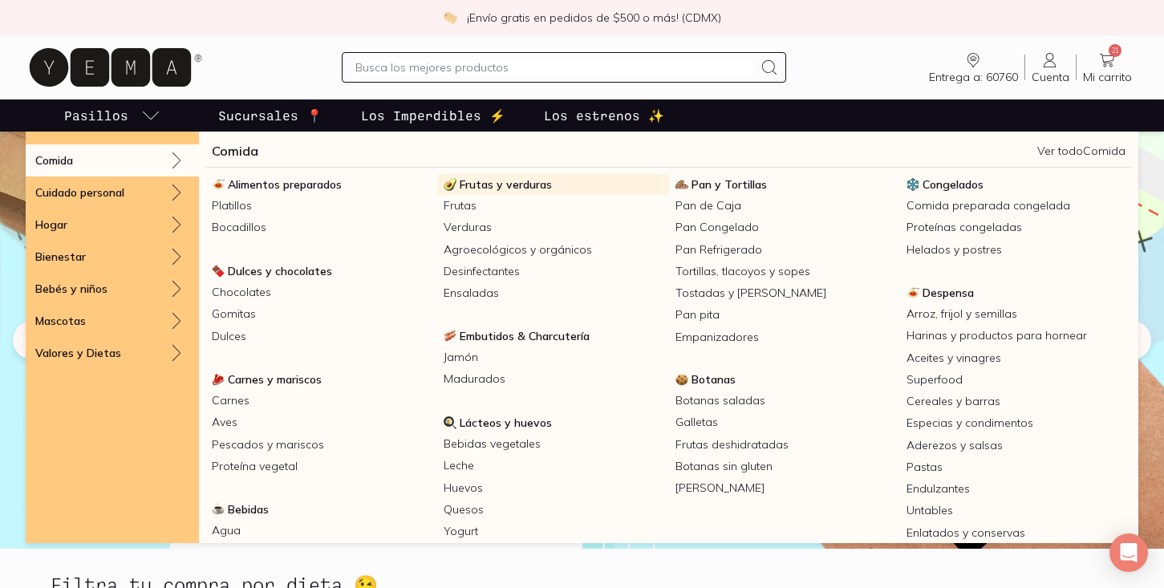
click at [456, 185] on img at bounding box center [450, 184] width 13 height 13
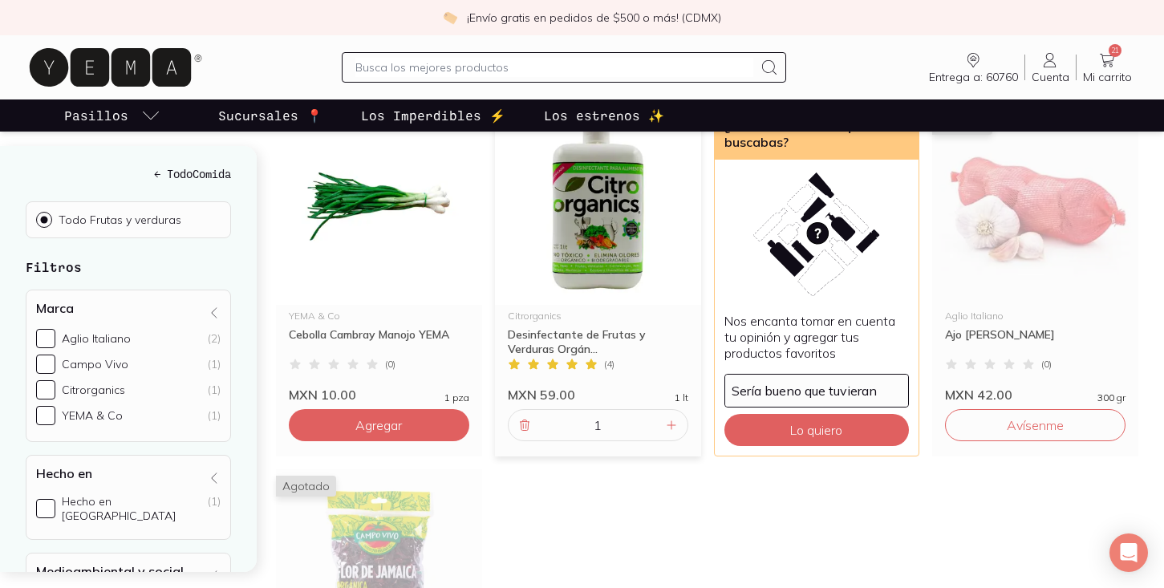
scroll to position [273, 0]
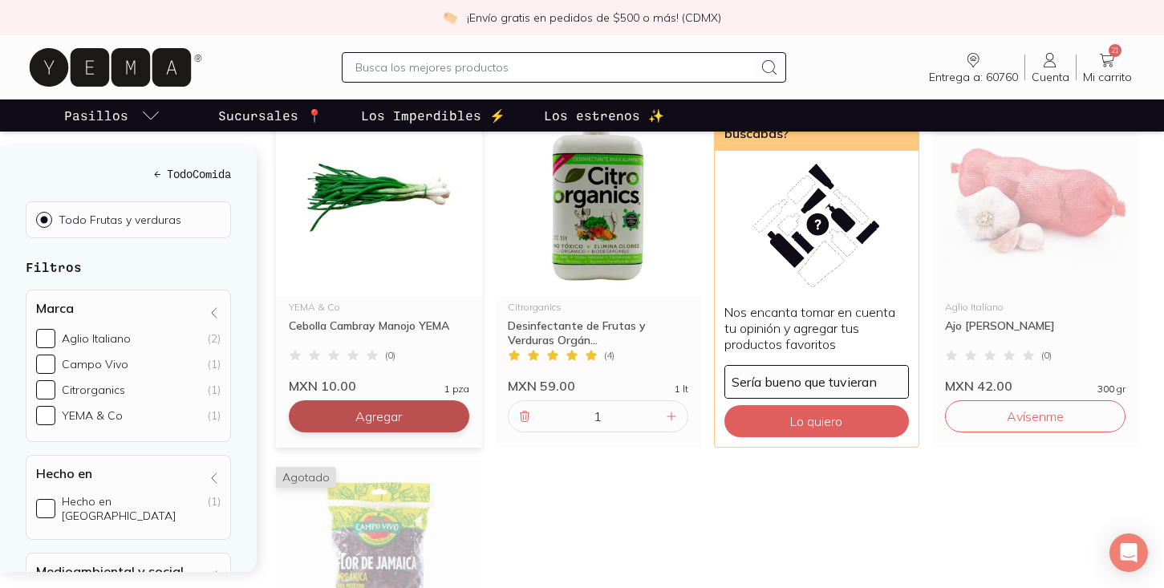
click at [443, 400] on button "Agregar" at bounding box center [379, 416] width 181 height 32
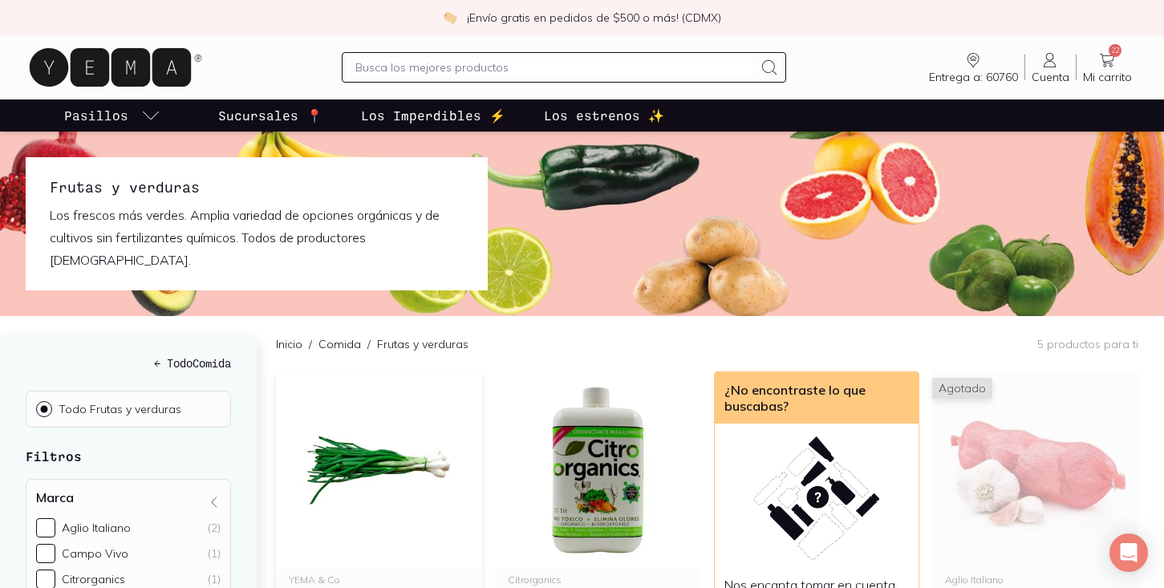
scroll to position [0, 0]
click at [1122, 55] on link "22 Mi carrito Carrito" at bounding box center [1108, 68] width 62 height 34
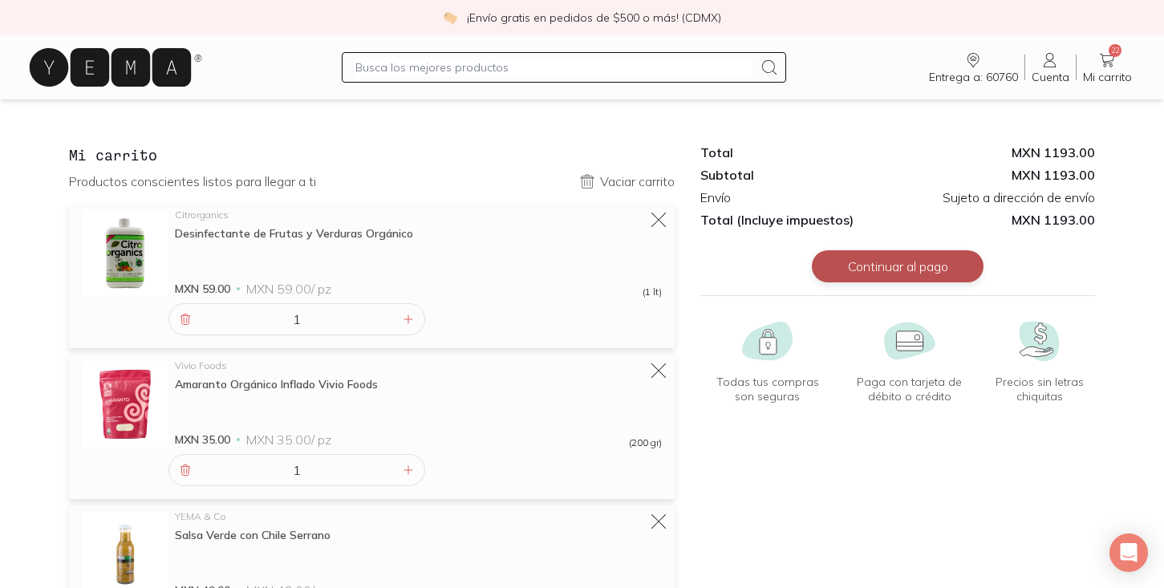
click at [948, 254] on button "Continuar al pago" at bounding box center [898, 266] width 172 height 32
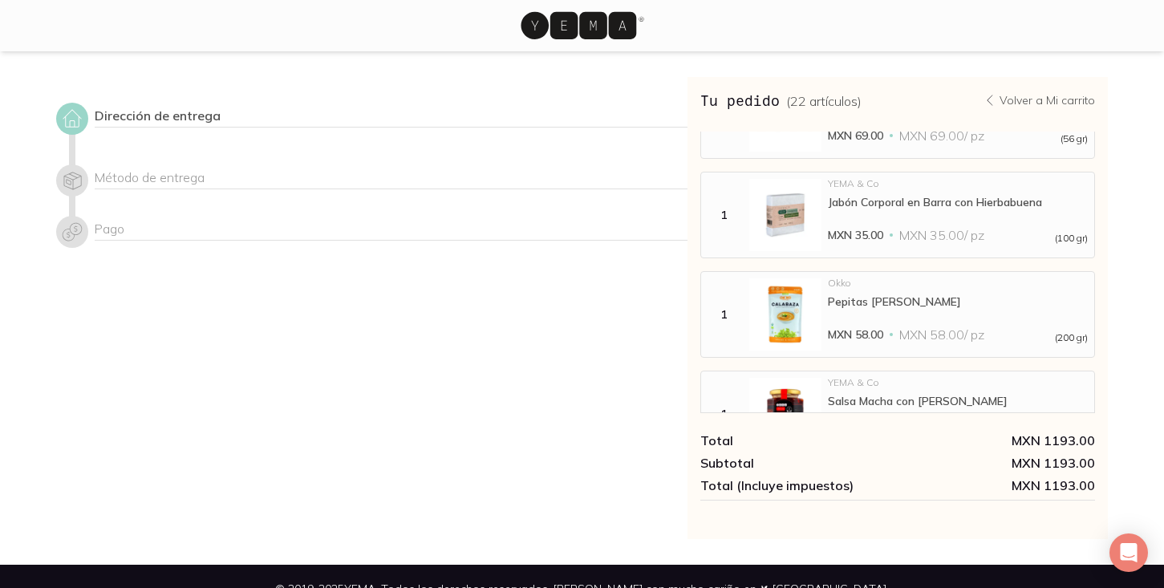
click at [359, 95] on div "Dirección de entrega Método de entrega Pago" at bounding box center [372, 308] width 632 height 462
click at [75, 104] on div at bounding box center [72, 119] width 32 height 32
click at [75, 122] on icon at bounding box center [72, 119] width 22 height 22
click at [158, 120] on div "Dirección de entrega" at bounding box center [391, 118] width 593 height 20
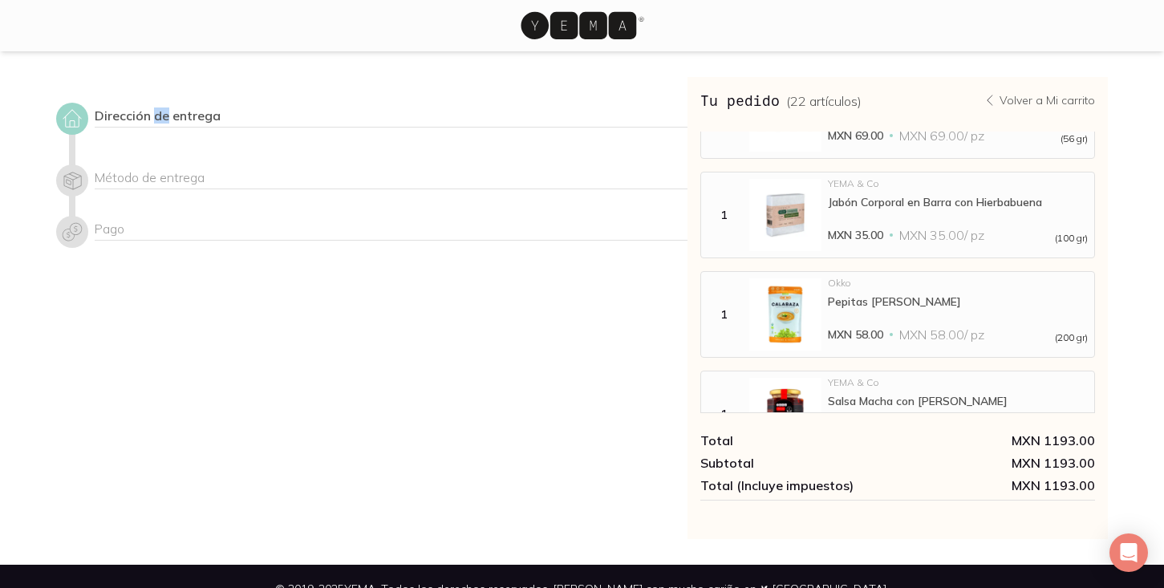
scroll to position [-1, 0]
click at [115, 139] on div "Dirección de entrega" at bounding box center [391, 124] width 593 height 43
click at [95, 173] on div "Método de entrega" at bounding box center [391, 179] width 593 height 20
click at [55, 173] on div "Dirección de entrega Método de entrega Pago Tu pedido ( 22 artículos ) Volver a…" at bounding box center [582, 308] width 1104 height 462
